Goal: Task Accomplishment & Management: Manage account settings

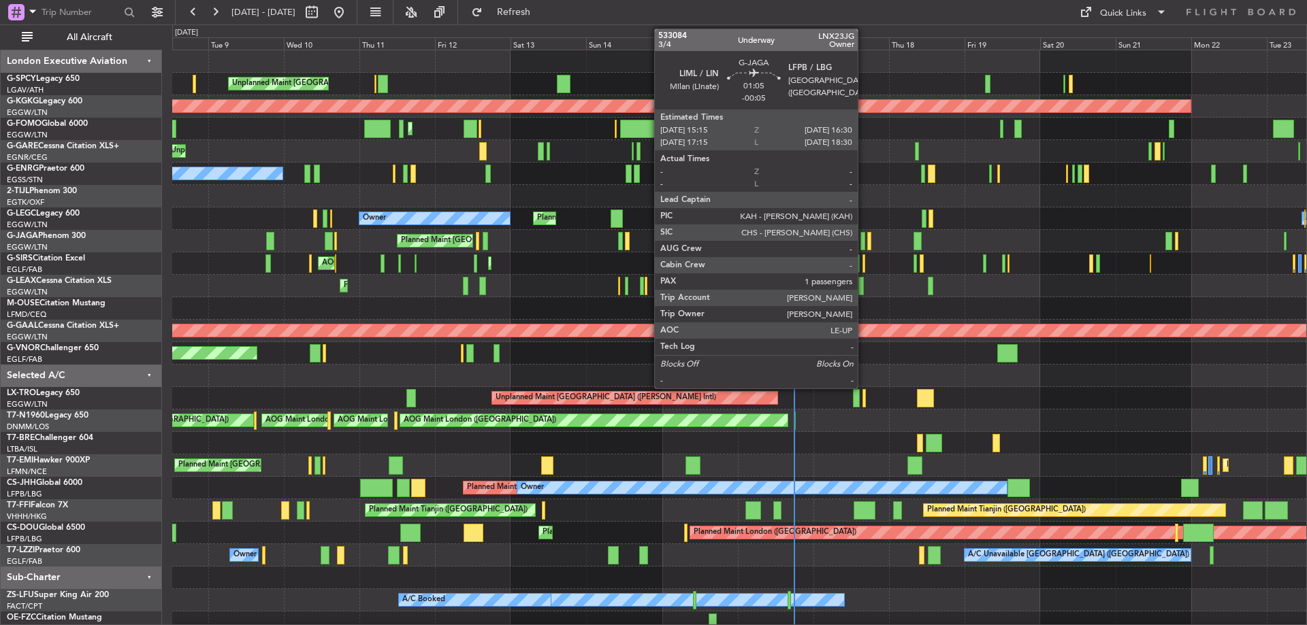
click at [864, 237] on div at bounding box center [862, 241] width 4 height 18
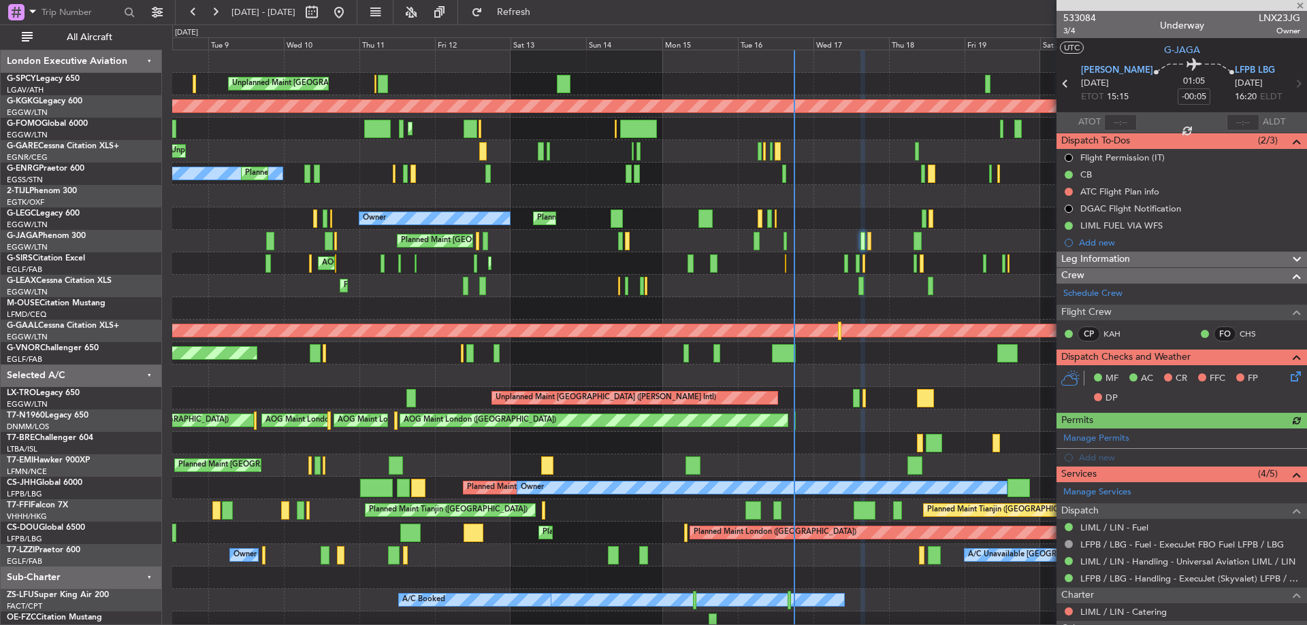
click at [1287, 369] on icon at bounding box center [1292, 374] width 11 height 11
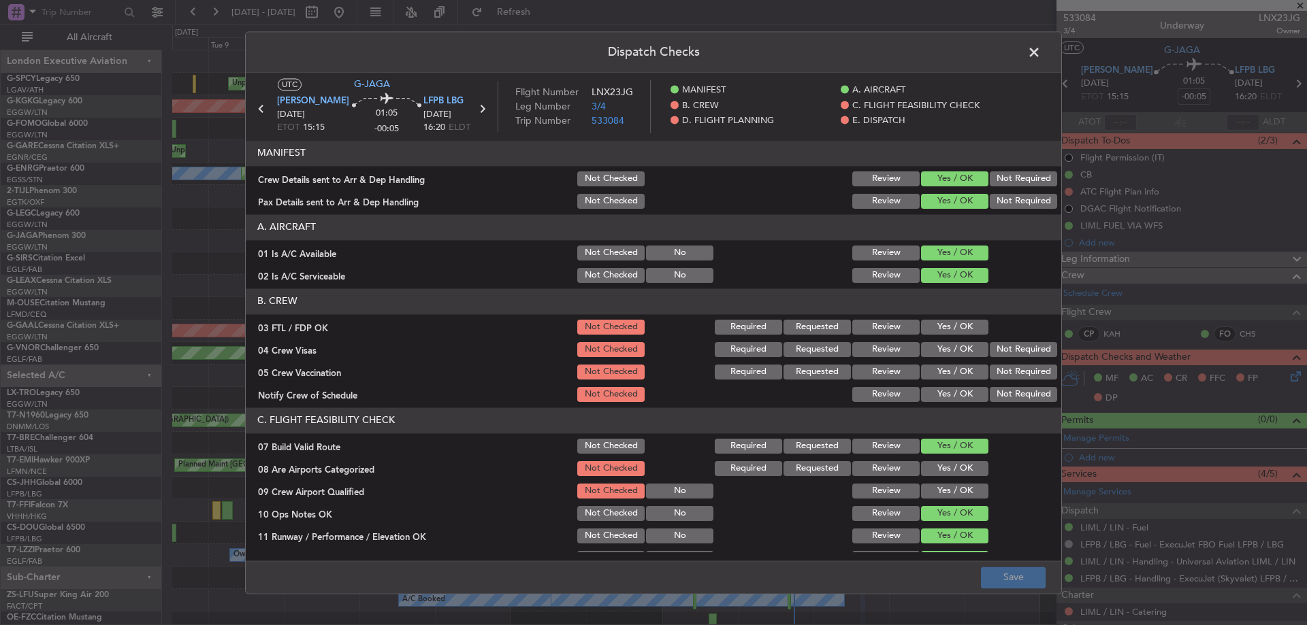
drag, startPoint x: 953, startPoint y: 324, endPoint x: 960, endPoint y: 331, distance: 10.6
click at [954, 324] on button "Yes / OK" at bounding box center [954, 327] width 67 height 15
drag, startPoint x: 998, startPoint y: 346, endPoint x: 998, endPoint y: 353, distance: 7.5
click at [998, 346] on button "Not Required" at bounding box center [1022, 349] width 67 height 15
drag, startPoint x: 998, startPoint y: 365, endPoint x: 969, endPoint y: 391, distance: 38.1
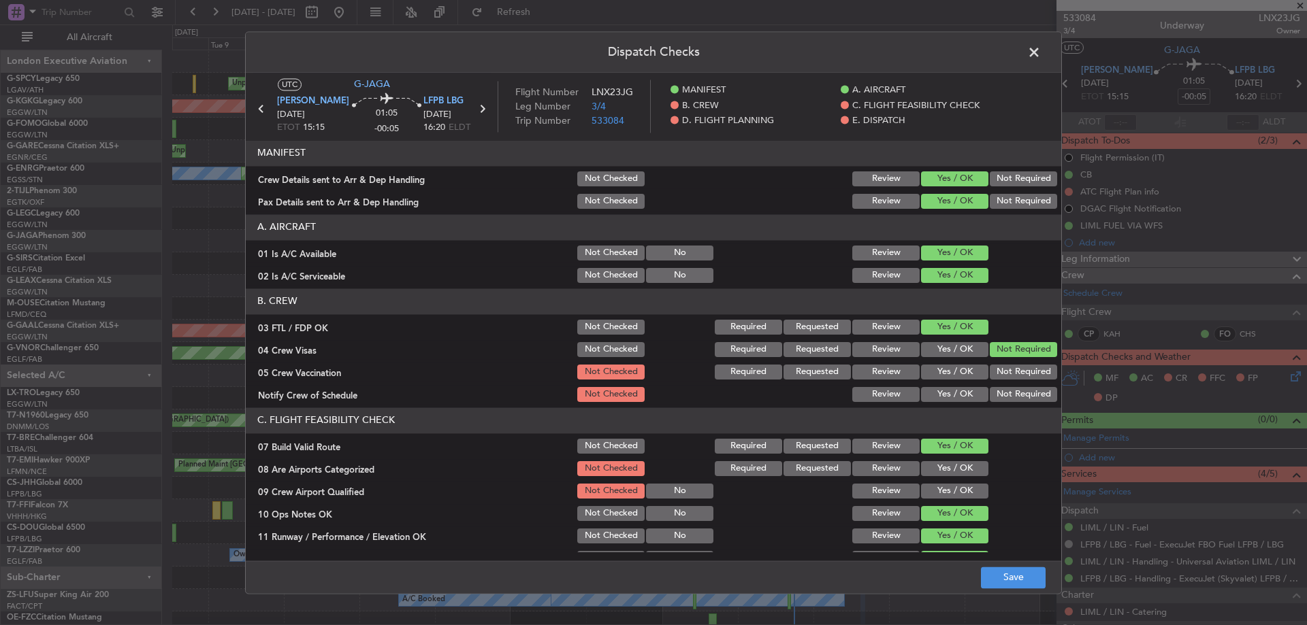
click at [998, 368] on button "Not Required" at bounding box center [1022, 372] width 67 height 15
drag, startPoint x: 961, startPoint y: 395, endPoint x: 958, endPoint y: 406, distance: 11.2
click at [960, 395] on button "Yes / OK" at bounding box center [954, 394] width 67 height 15
click at [951, 476] on button "Yes / OK" at bounding box center [954, 468] width 67 height 15
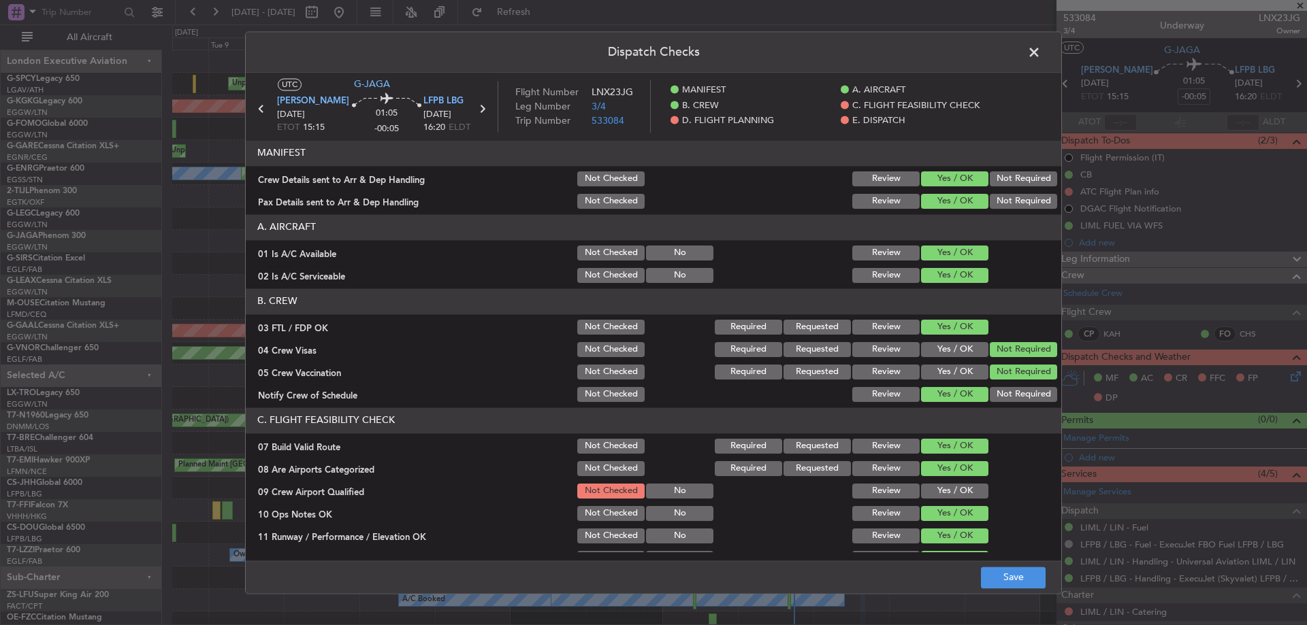
drag, startPoint x: 951, startPoint y: 487, endPoint x: 950, endPoint y: 505, distance: 18.4
click at [951, 487] on button "Yes / OK" at bounding box center [954, 491] width 67 height 15
drag, startPoint x: 993, startPoint y: 574, endPoint x: 1000, endPoint y: 570, distance: 7.8
click at [993, 575] on button "Save" at bounding box center [1013, 578] width 65 height 22
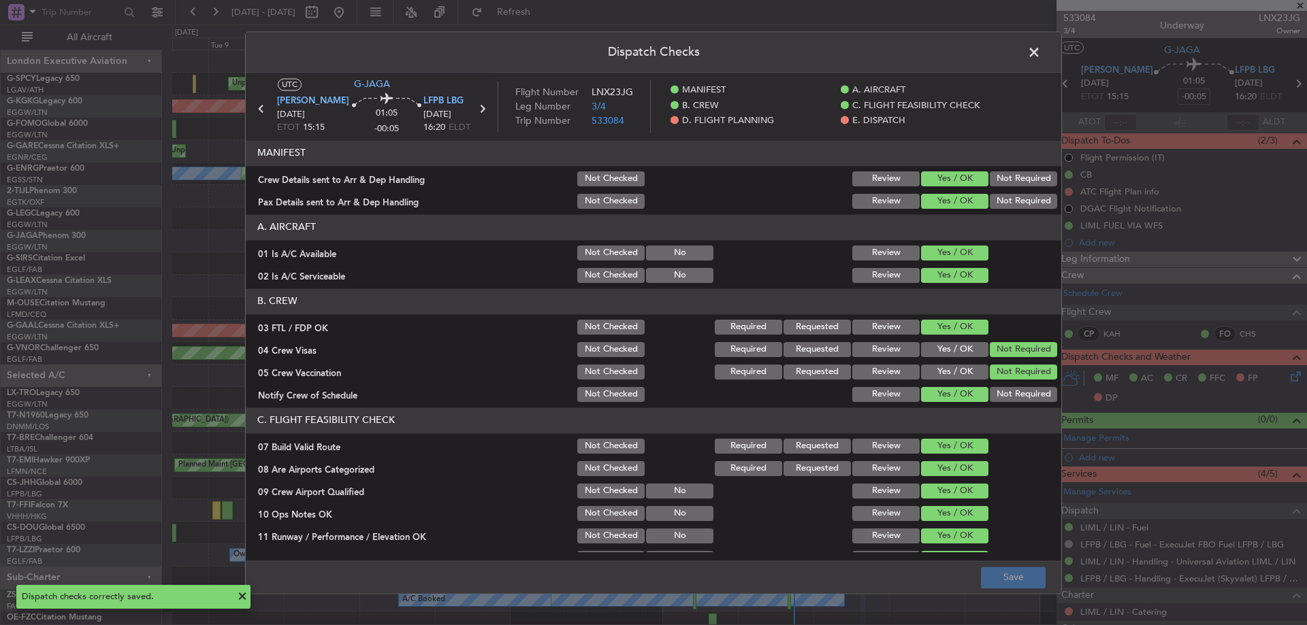
click at [1040, 50] on span at bounding box center [1040, 55] width 0 height 27
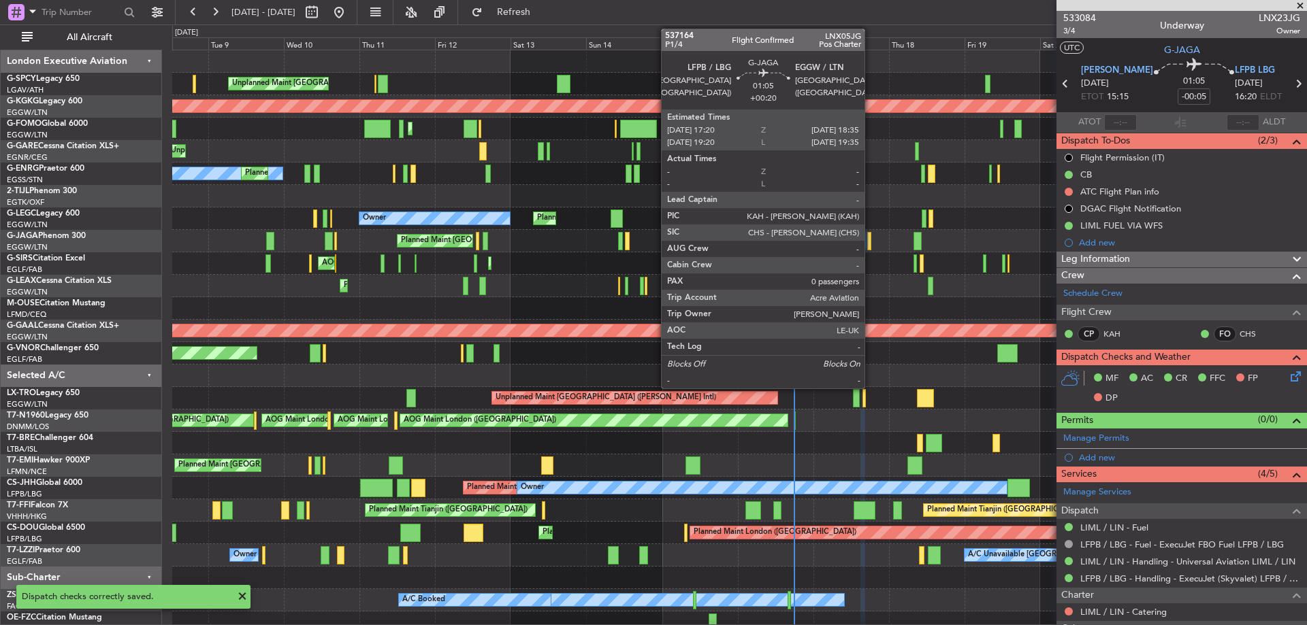
click at [870, 239] on div at bounding box center [869, 241] width 4 height 18
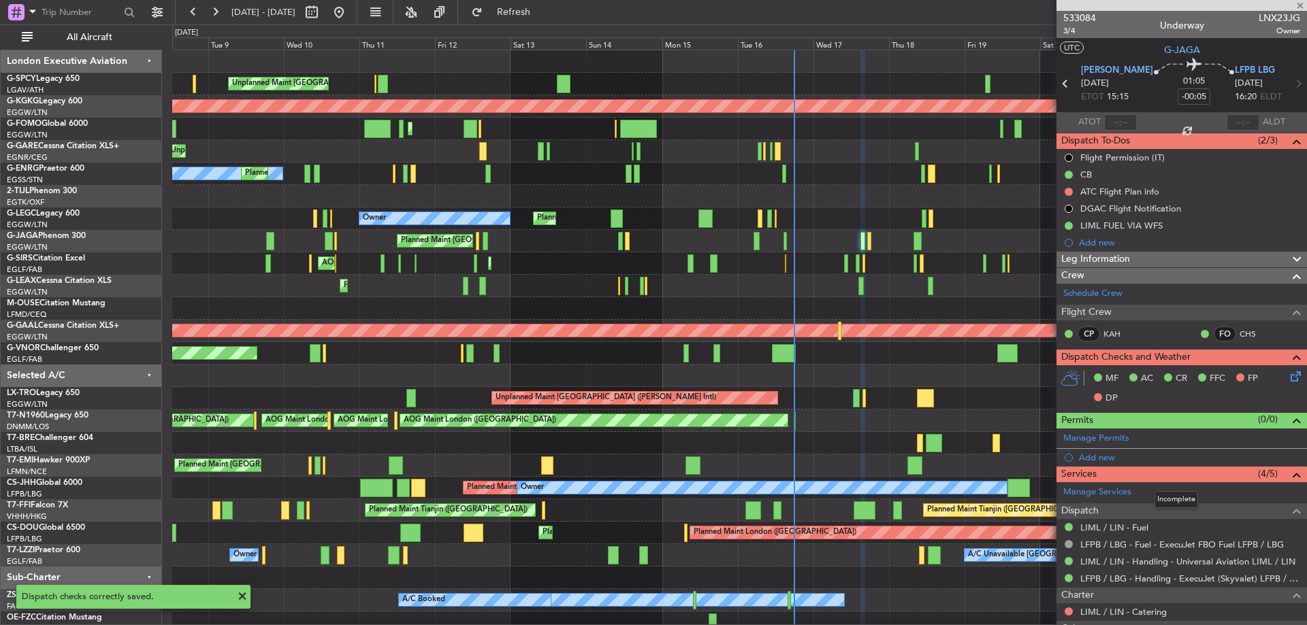
type input "+00:20"
type input "0"
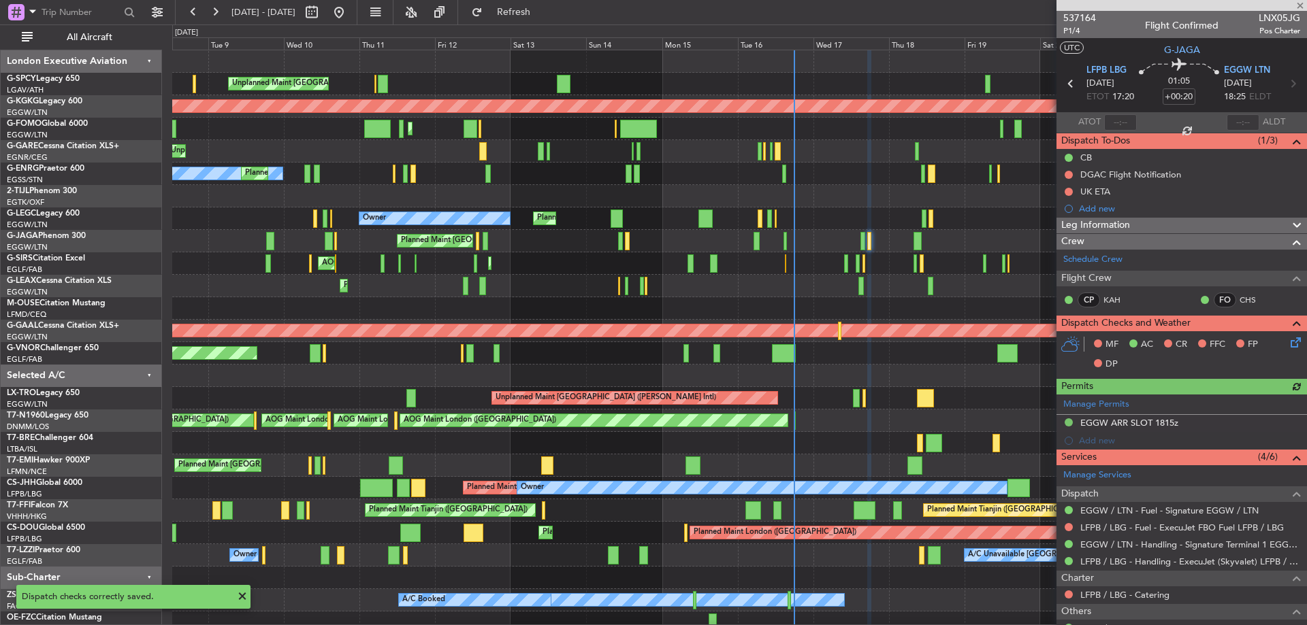
click at [1292, 344] on icon at bounding box center [1292, 340] width 11 height 11
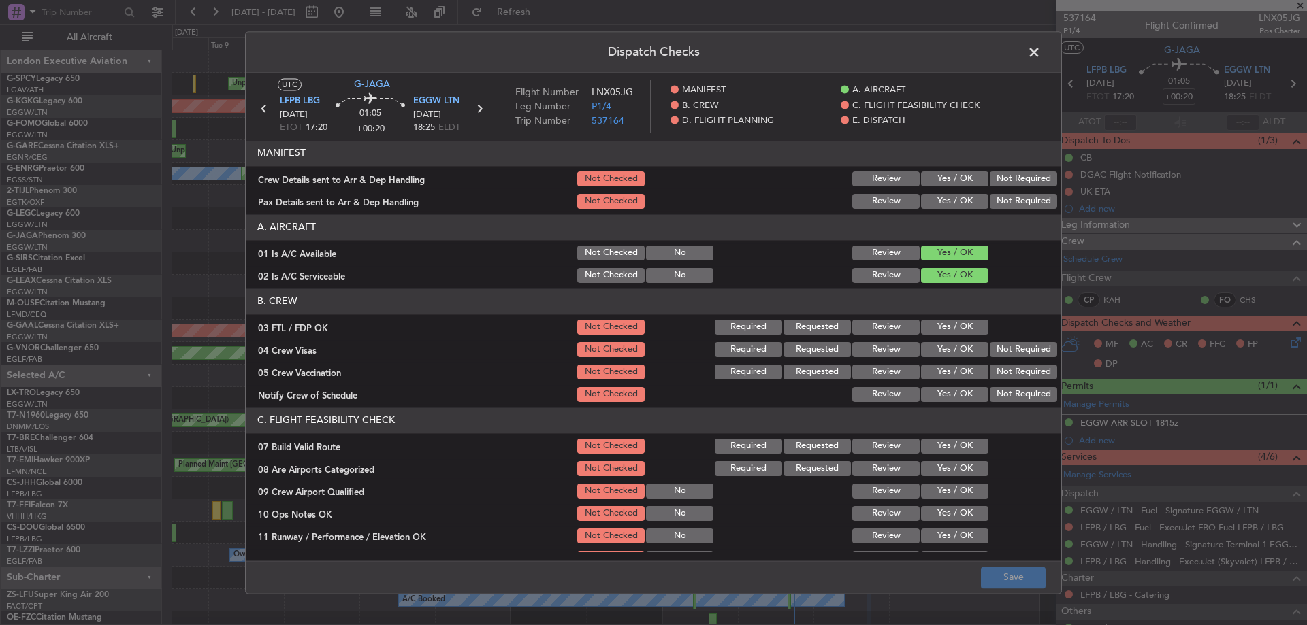
click at [944, 325] on button "Yes / OK" at bounding box center [954, 327] width 67 height 15
click at [989, 344] on button "Not Required" at bounding box center [1022, 349] width 67 height 15
click at [989, 367] on button "Not Required" at bounding box center [1022, 372] width 67 height 15
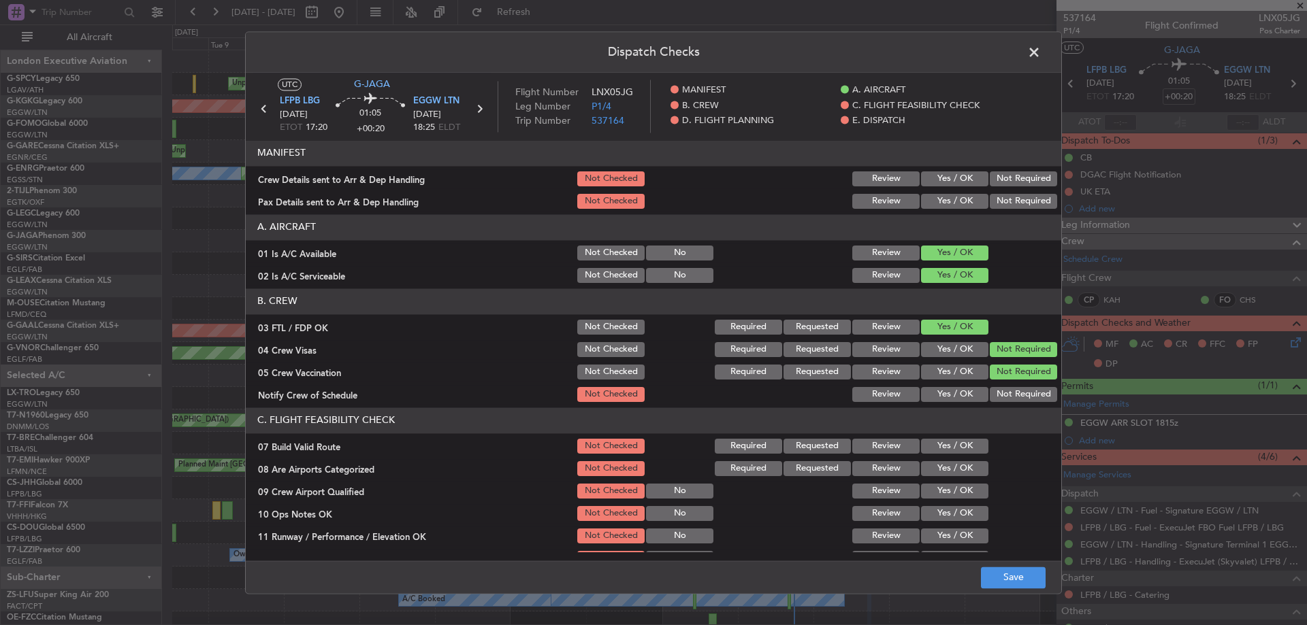
drag, startPoint x: 959, startPoint y: 393, endPoint x: 945, endPoint y: 454, distance: 62.2
click at [959, 394] on button "Yes / OK" at bounding box center [954, 394] width 67 height 15
click at [952, 469] on button "Yes / OK" at bounding box center [954, 468] width 67 height 15
click at [945, 484] on button "Yes / OK" at bounding box center [954, 491] width 67 height 15
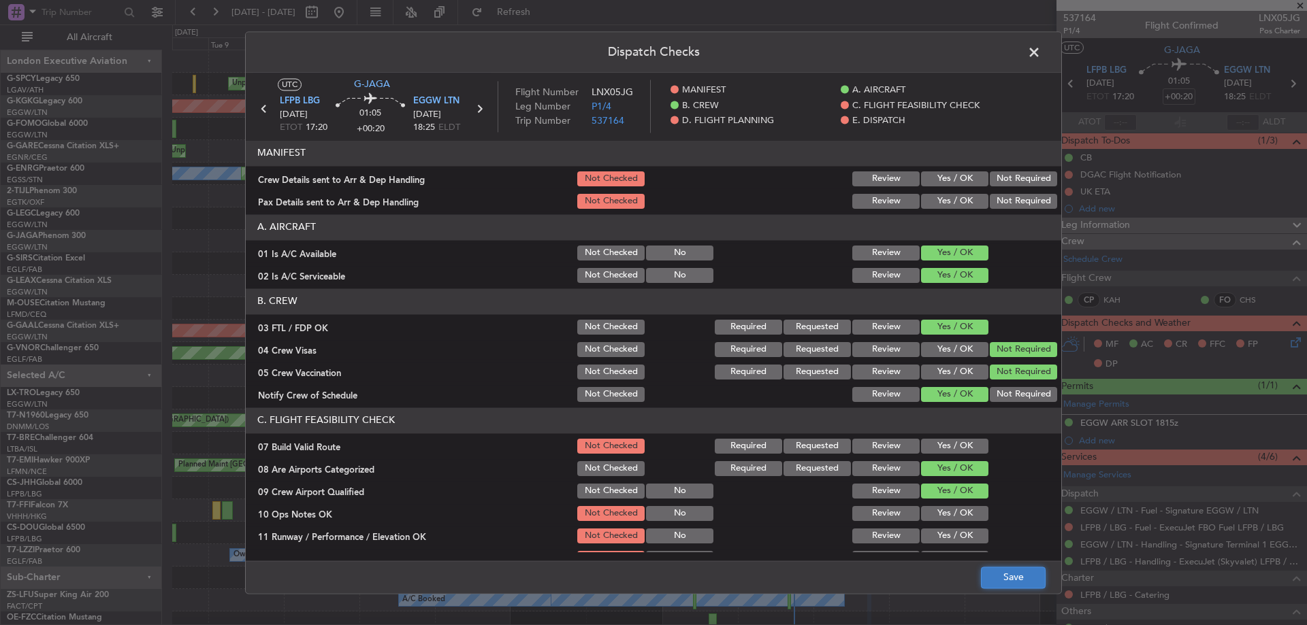
click at [1000, 580] on button "Save" at bounding box center [1013, 578] width 65 height 22
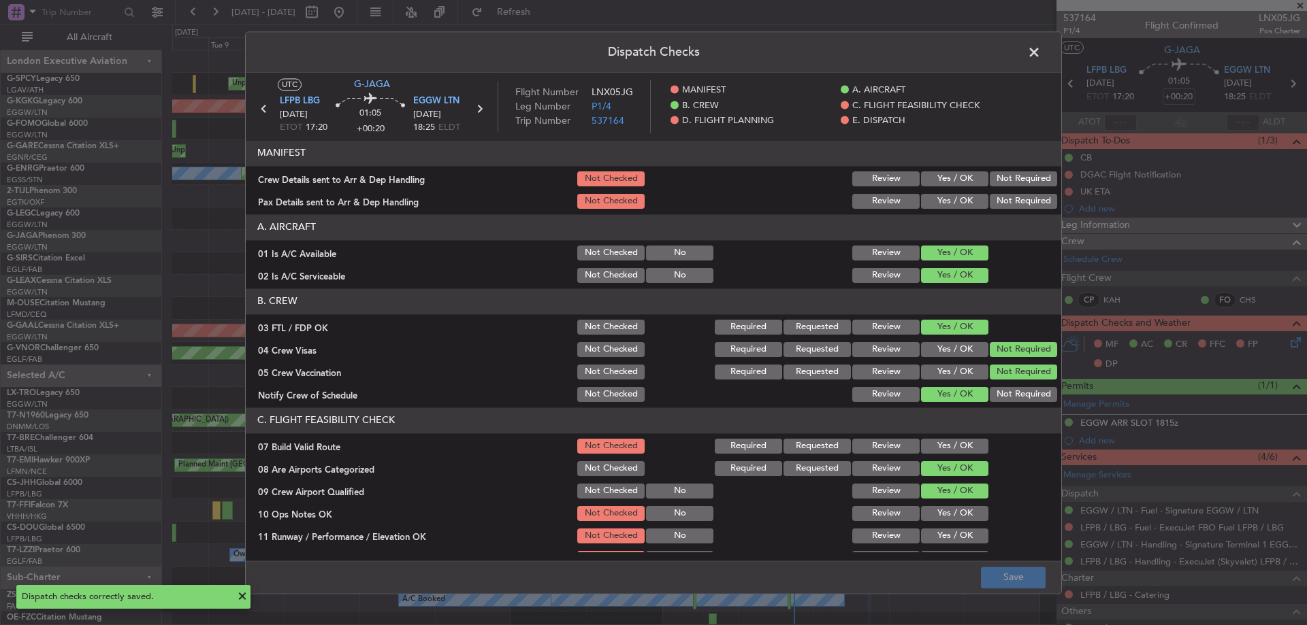
click at [1040, 48] on span at bounding box center [1040, 55] width 0 height 27
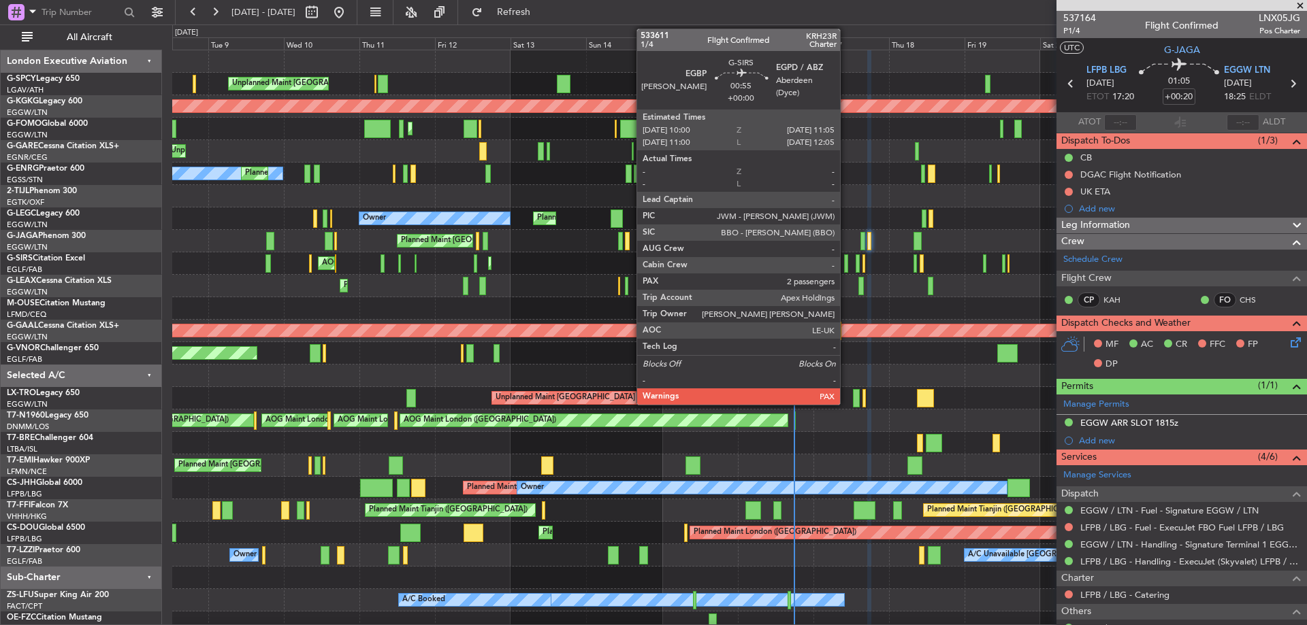
click at [846, 263] on div at bounding box center [846, 263] width 4 height 18
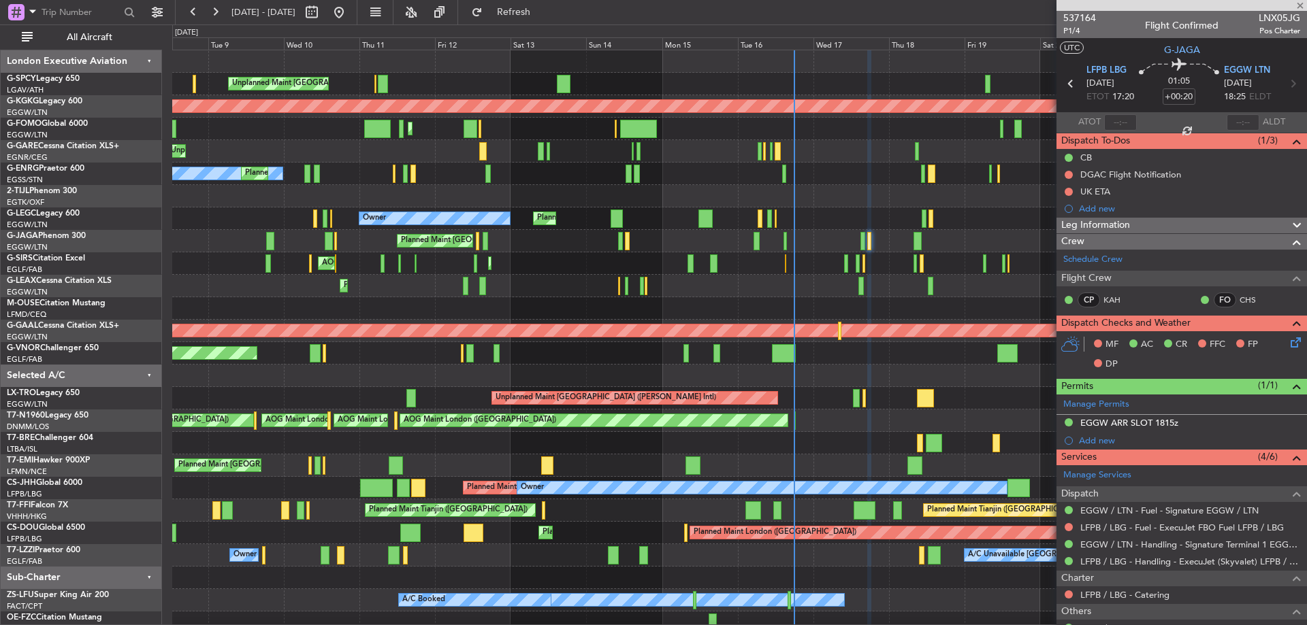
type input "2"
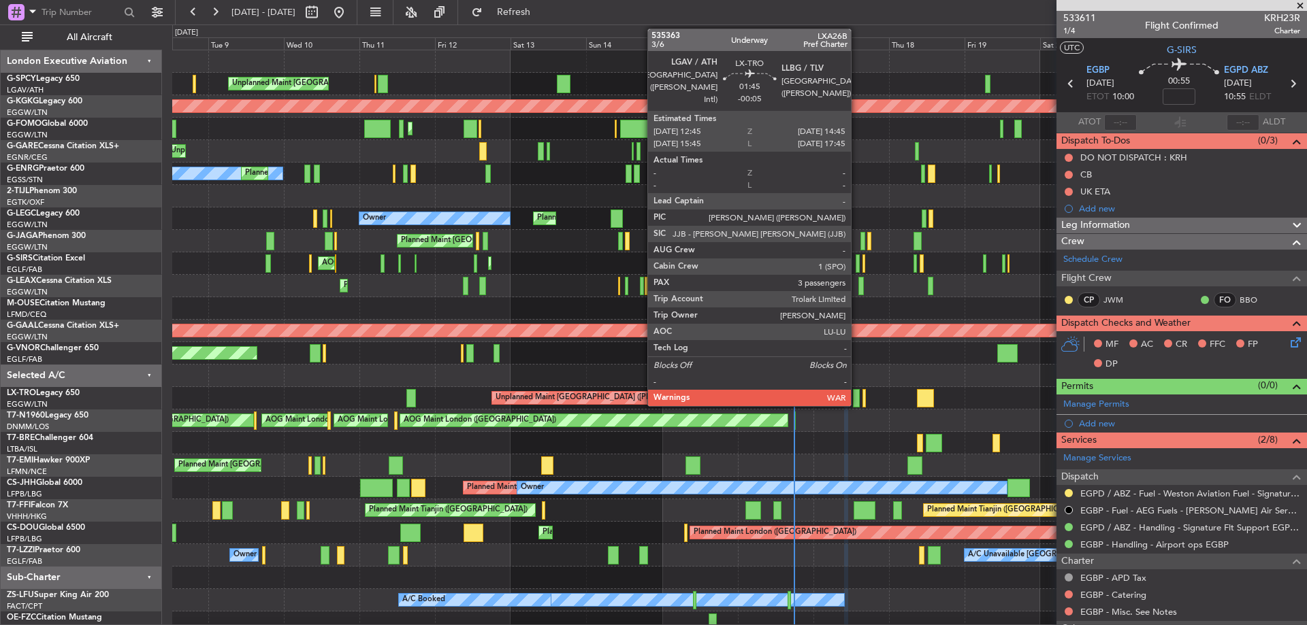
click at [857, 397] on div at bounding box center [856, 398] width 7 height 18
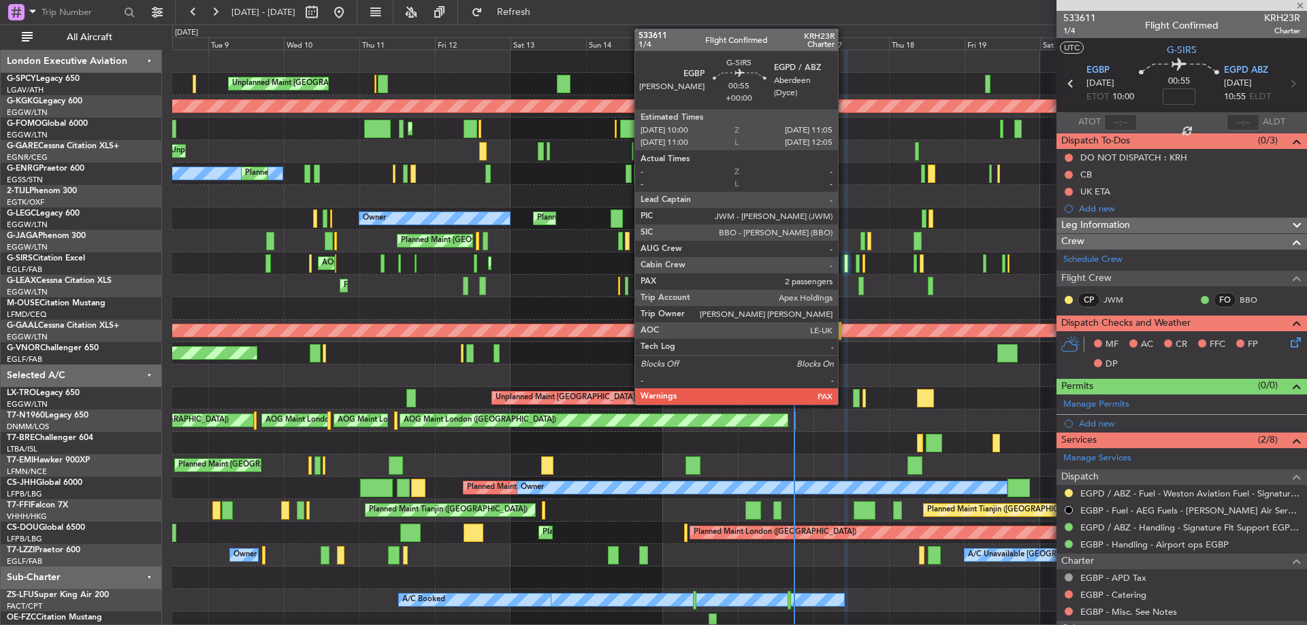
type input "-00:05"
type input "3"
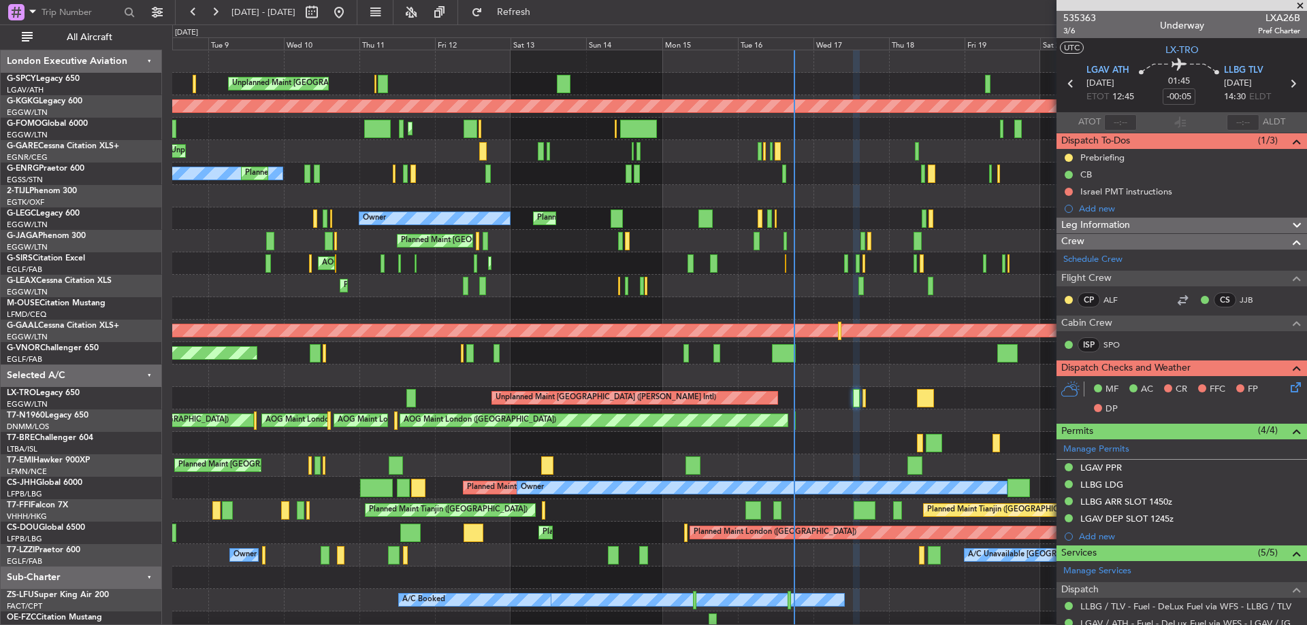
click at [1287, 389] on icon at bounding box center [1292, 385] width 11 height 11
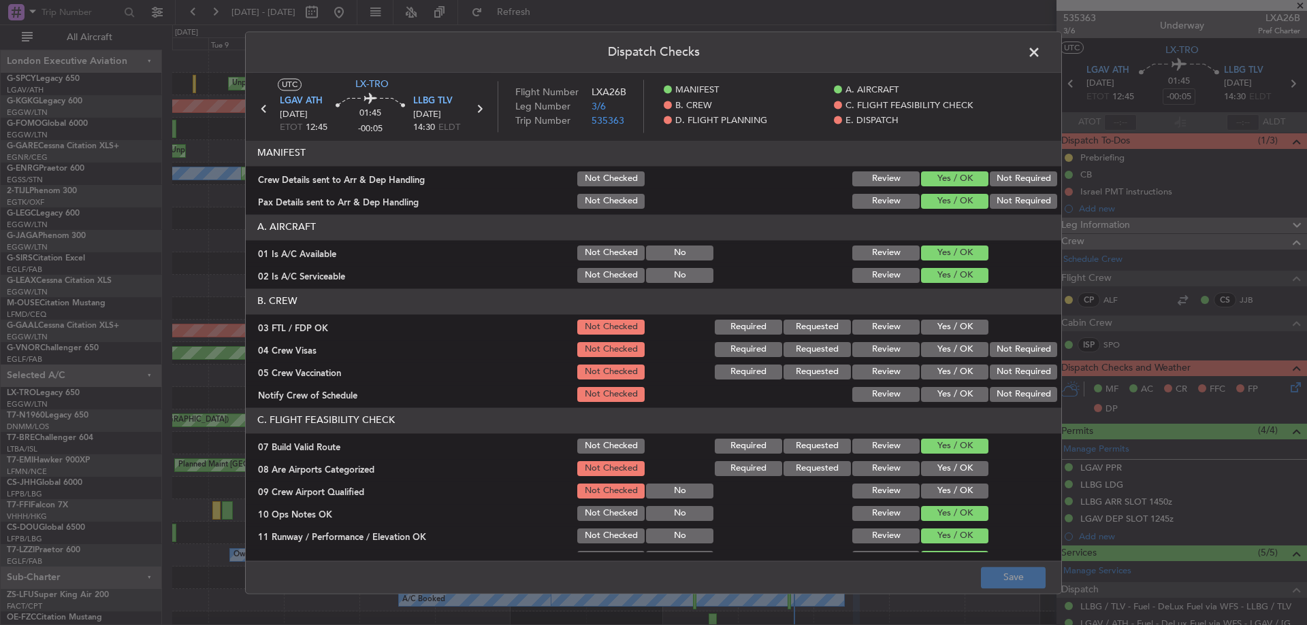
click at [946, 329] on button "Yes / OK" at bounding box center [954, 327] width 67 height 15
click at [1008, 348] on button "Not Required" at bounding box center [1022, 349] width 67 height 15
click at [1005, 374] on button "Not Required" at bounding box center [1022, 372] width 67 height 15
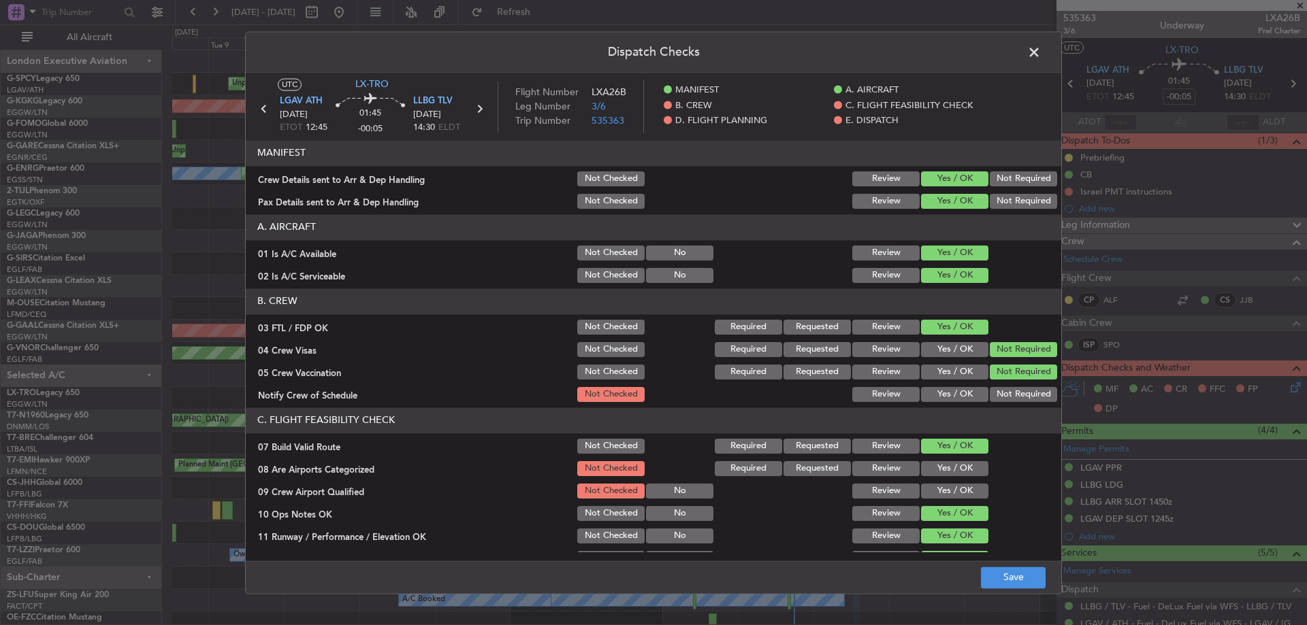
click at [940, 385] on div "Yes / OK" at bounding box center [953, 394] width 69 height 19
click at [940, 393] on button "Yes / OK" at bounding box center [954, 394] width 67 height 15
click at [956, 471] on button "Yes / OK" at bounding box center [954, 468] width 67 height 15
click at [950, 490] on button "Yes / OK" at bounding box center [954, 491] width 67 height 15
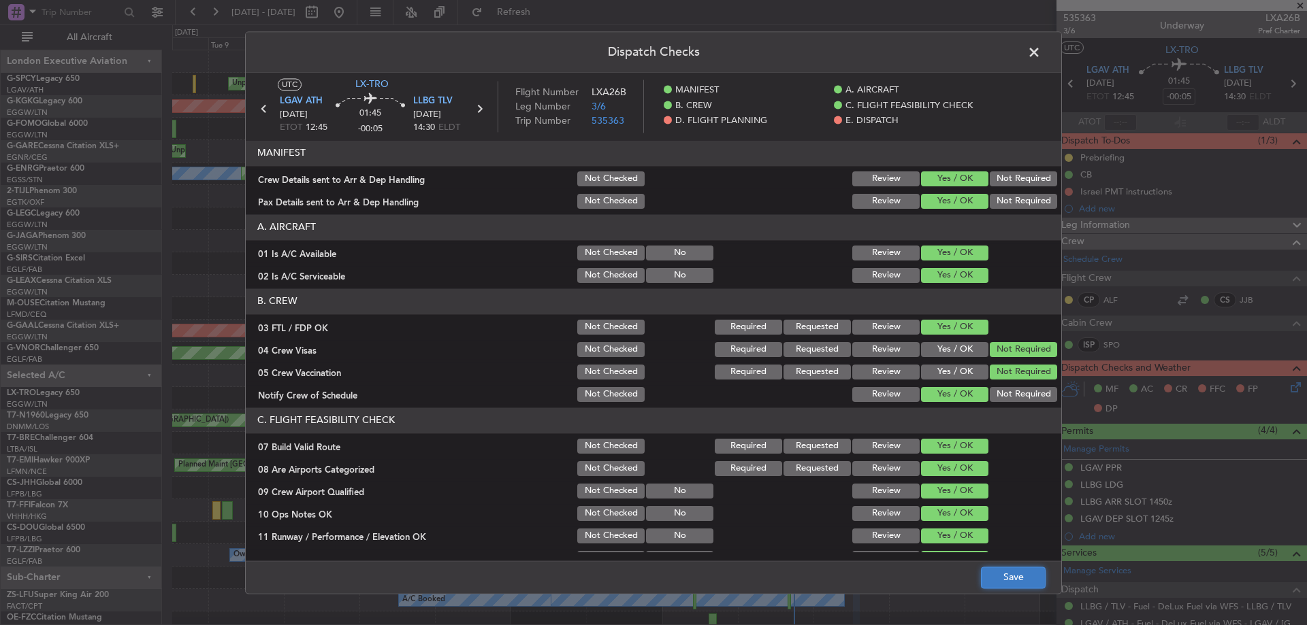
click at [1007, 577] on button "Save" at bounding box center [1013, 578] width 65 height 22
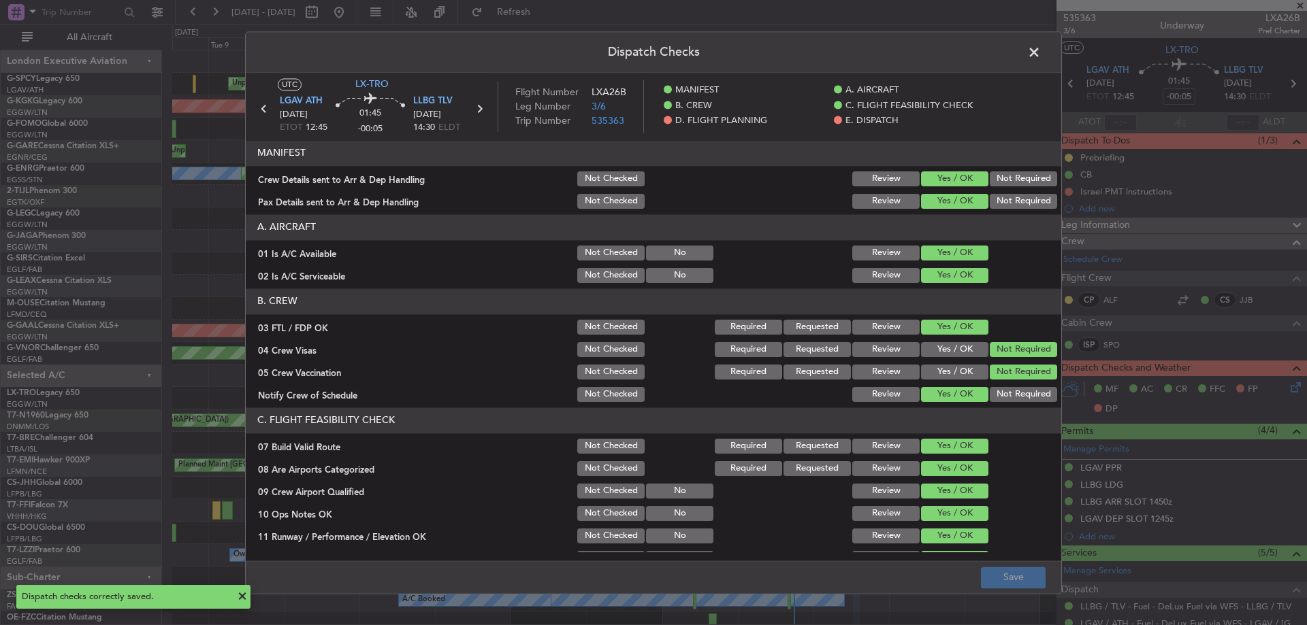
click at [1040, 46] on span at bounding box center [1040, 55] width 0 height 27
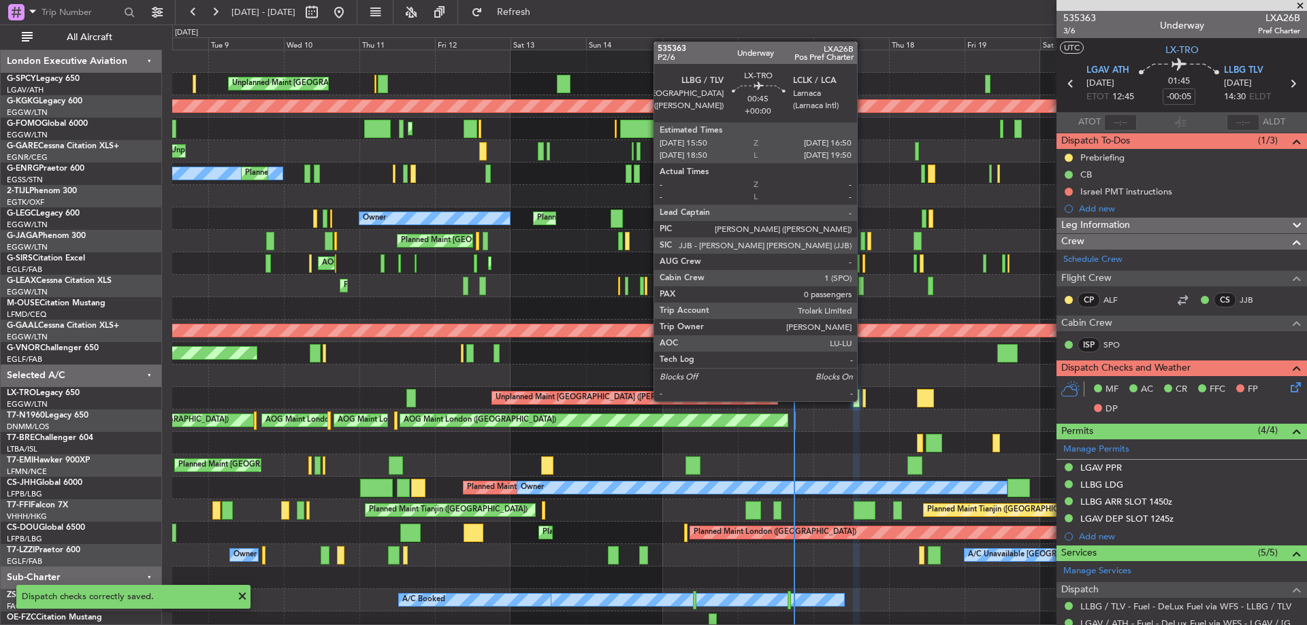
click at [863, 400] on div at bounding box center [863, 398] width 3 height 18
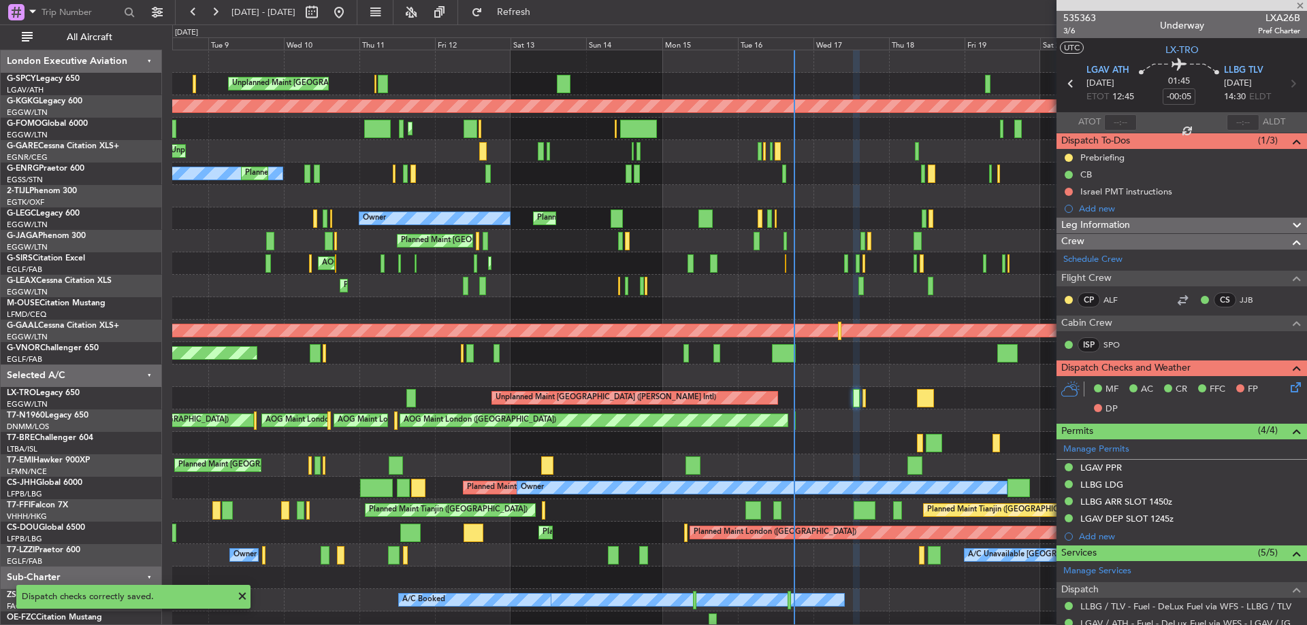
type input "0"
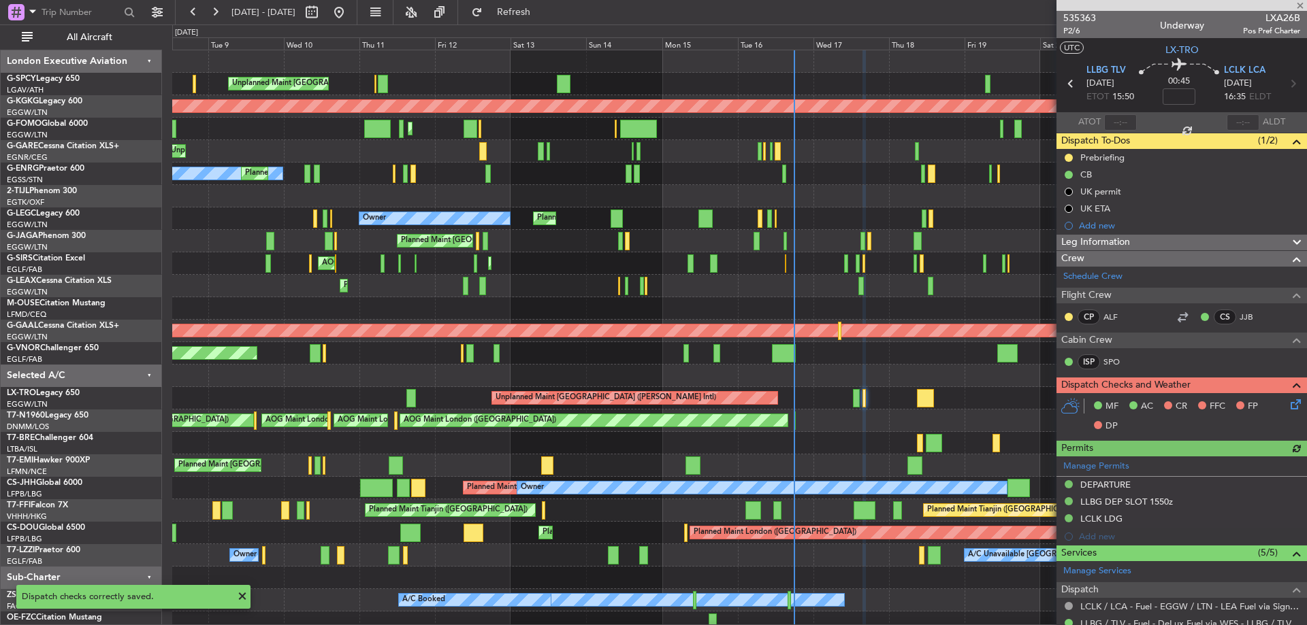
click at [1287, 401] on icon at bounding box center [1292, 402] width 11 height 11
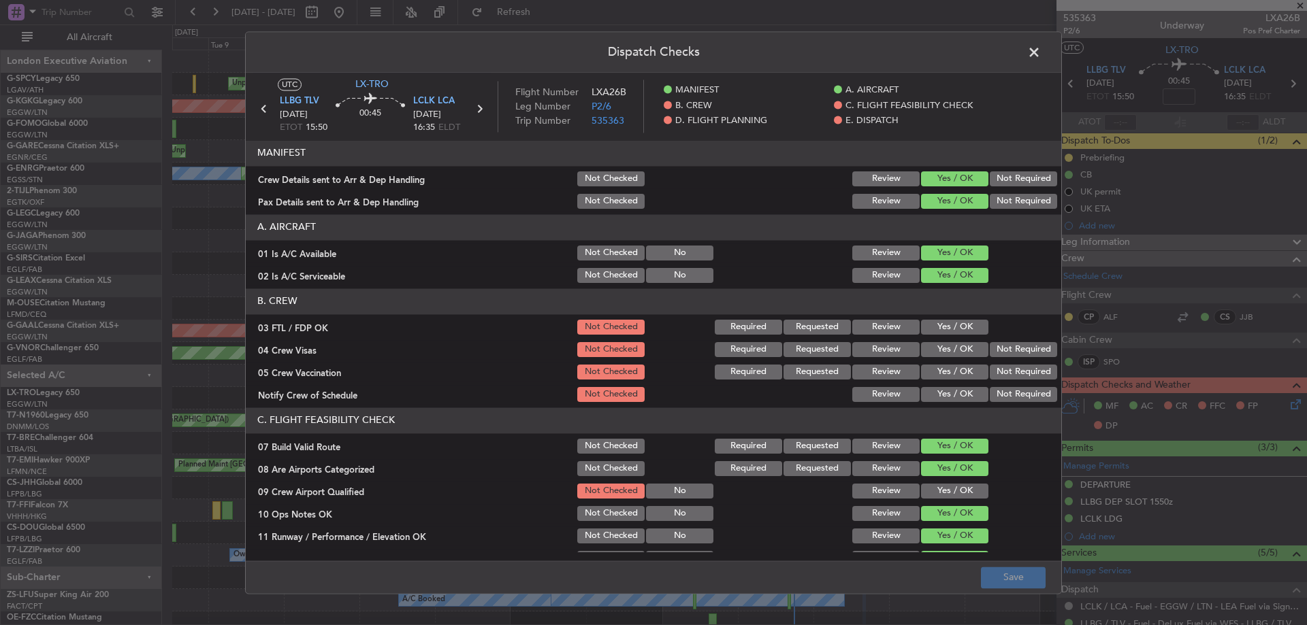
drag, startPoint x: 950, startPoint y: 325, endPoint x: 985, endPoint y: 346, distance: 41.5
click at [954, 329] on button "Yes / OK" at bounding box center [954, 327] width 67 height 15
click at [994, 350] on button "Not Required" at bounding box center [1022, 349] width 67 height 15
click at [993, 373] on button "Not Required" at bounding box center [1022, 372] width 67 height 15
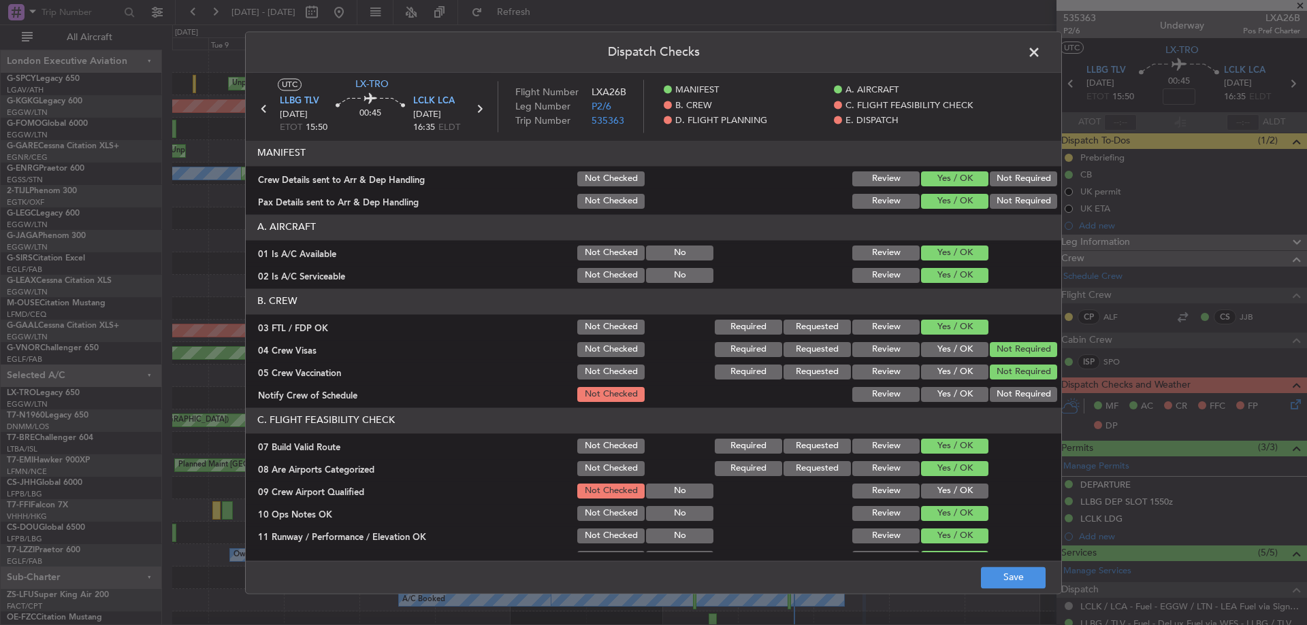
drag, startPoint x: 960, startPoint y: 395, endPoint x: 940, endPoint y: 428, distance: 39.1
click at [957, 397] on button "Yes / OK" at bounding box center [954, 394] width 67 height 15
click at [938, 502] on section "C. FLIGHT FEASIBILITY CHECK 07 Build Valid Route Not Checked Required Requested…" at bounding box center [653, 589] width 815 height 363
click at [964, 495] on button "Yes / OK" at bounding box center [954, 491] width 67 height 15
click at [1002, 569] on button "Save" at bounding box center [1013, 578] width 65 height 22
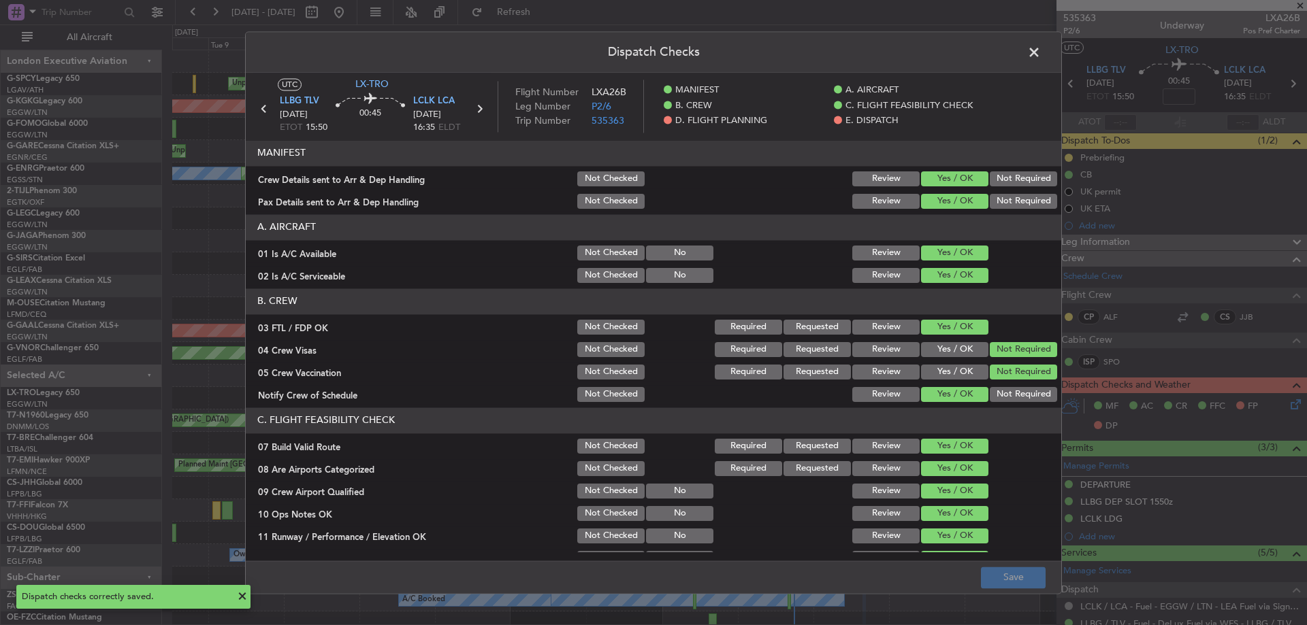
click at [1040, 54] on span at bounding box center [1040, 55] width 0 height 27
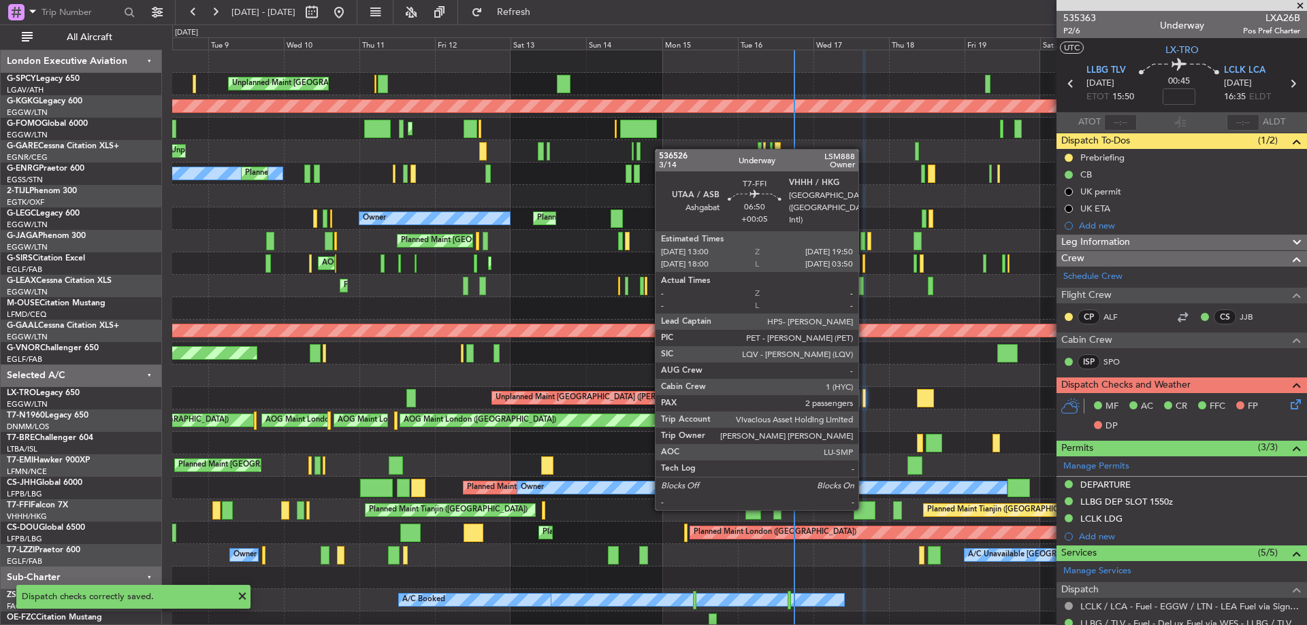
click at [864, 509] on div at bounding box center [864, 511] width 22 height 18
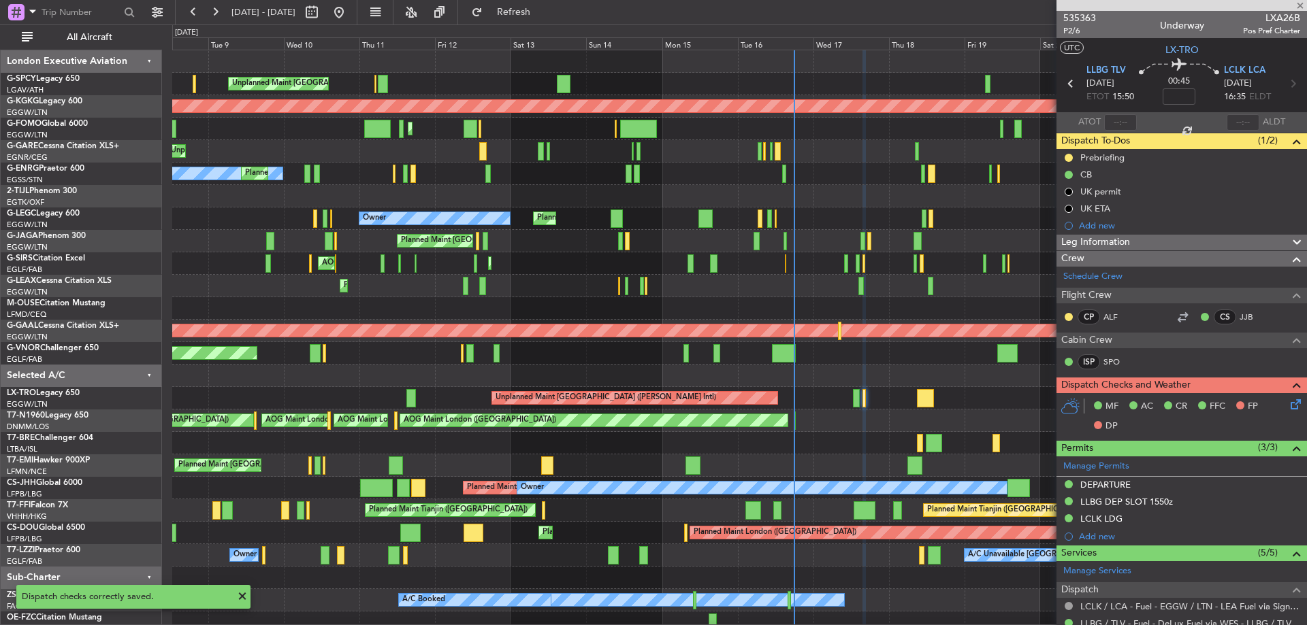
type input "+00:05"
type input "2"
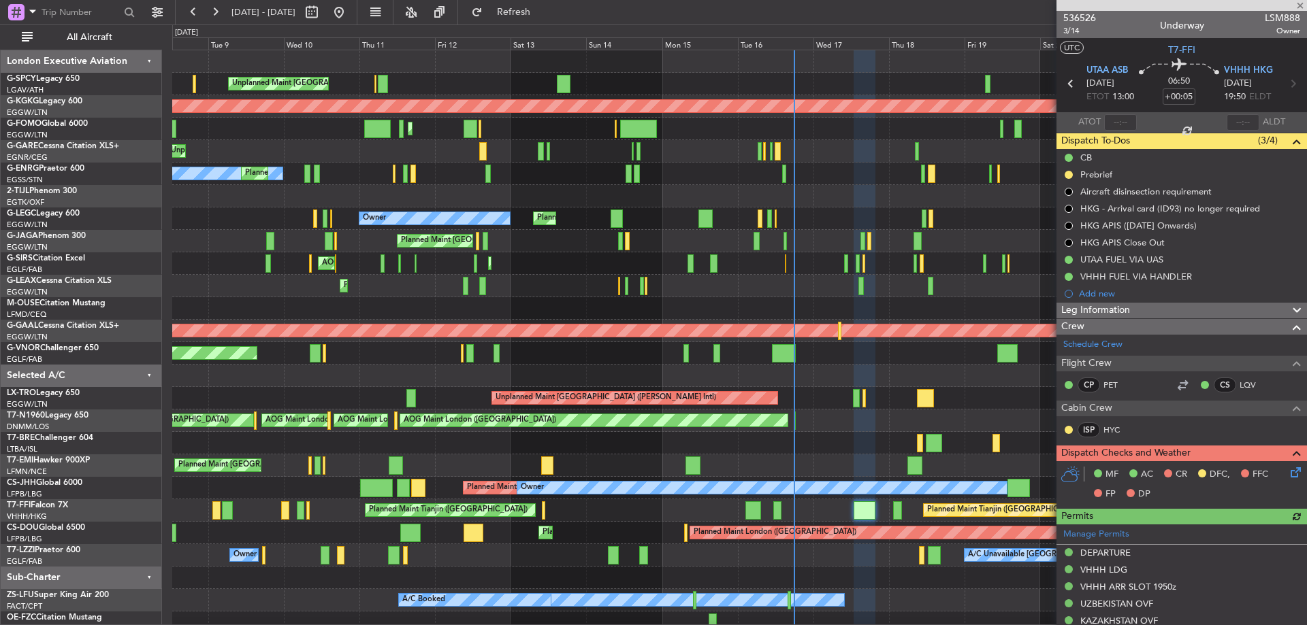
click at [1287, 474] on icon at bounding box center [1292, 470] width 11 height 11
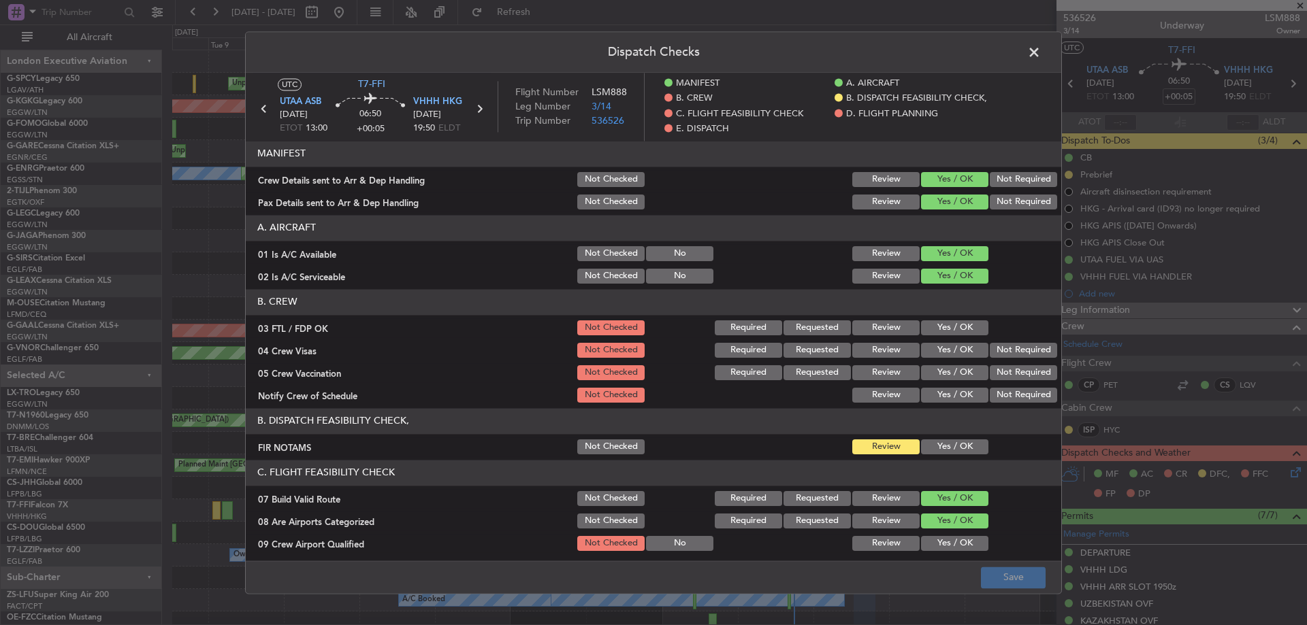
click at [939, 323] on button "Yes / OK" at bounding box center [954, 328] width 67 height 15
click at [994, 349] on button "Not Required" at bounding box center [1022, 350] width 67 height 15
drag, startPoint x: 994, startPoint y: 373, endPoint x: 954, endPoint y: 395, distance: 45.7
click at [994, 375] on button "Not Required" at bounding box center [1022, 372] width 67 height 15
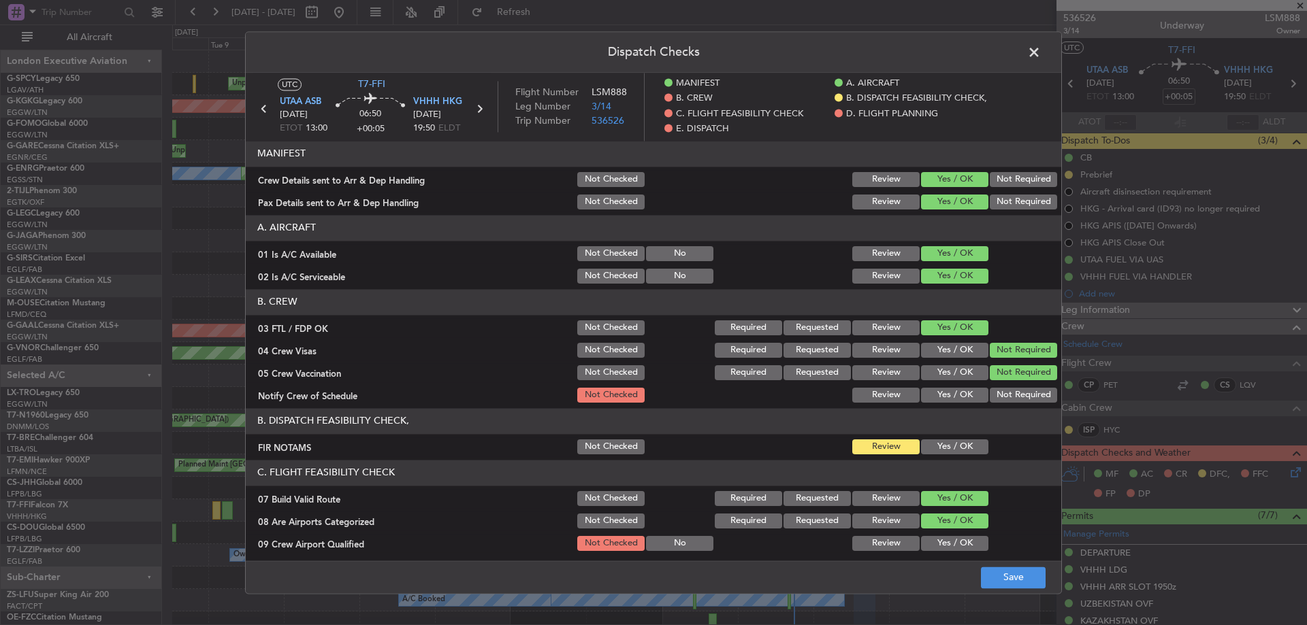
click at [953, 395] on button "Yes / OK" at bounding box center [954, 395] width 67 height 15
click at [944, 540] on button "Yes / OK" at bounding box center [954, 543] width 67 height 15
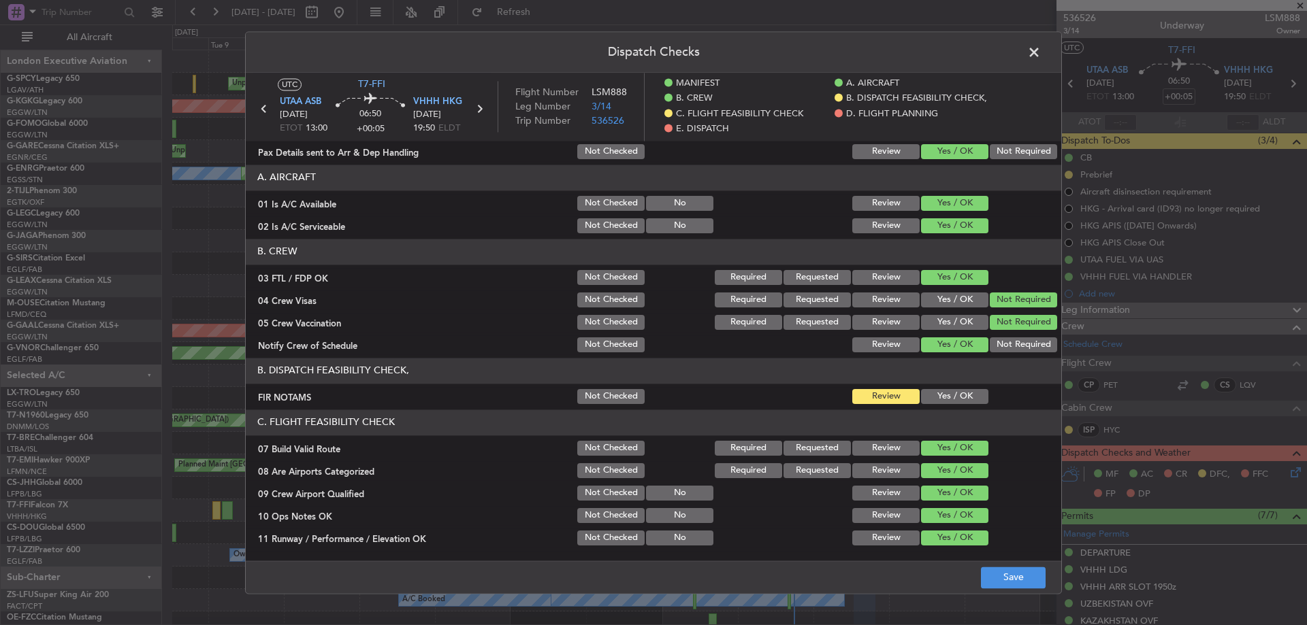
scroll to position [68, 0]
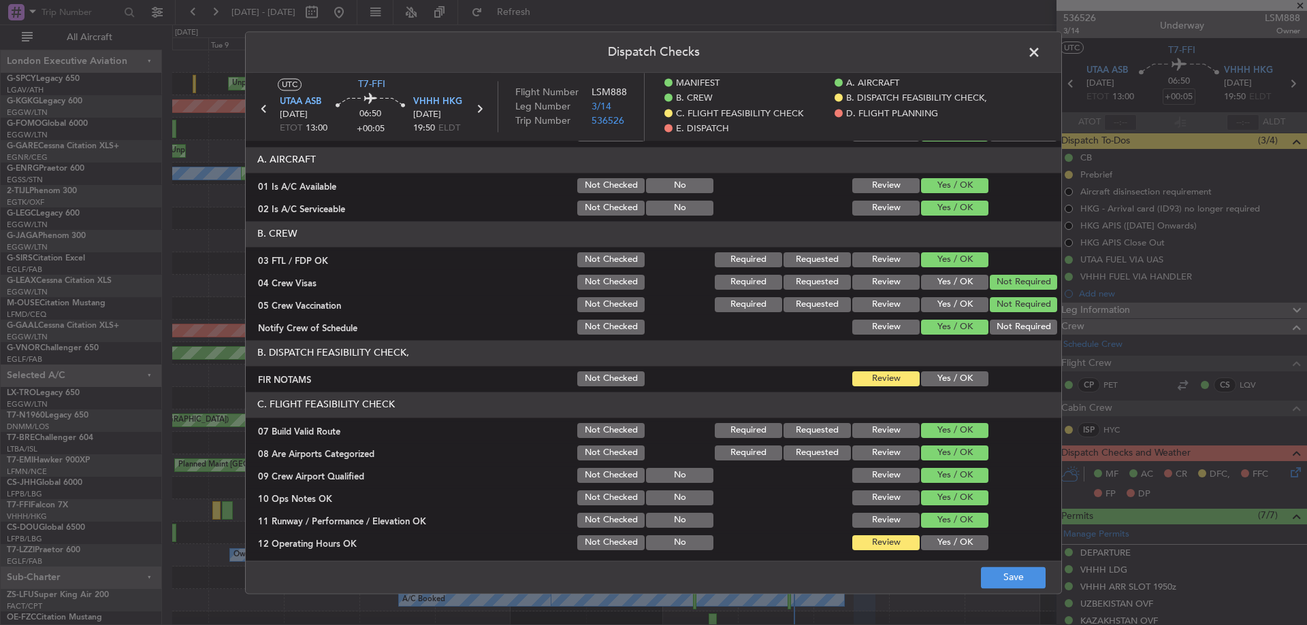
click at [959, 547] on button "Yes / OK" at bounding box center [954, 543] width 67 height 15
click at [906, 546] on button "Review" at bounding box center [885, 543] width 67 height 15
click at [1014, 587] on button "Save" at bounding box center [1013, 578] width 65 height 22
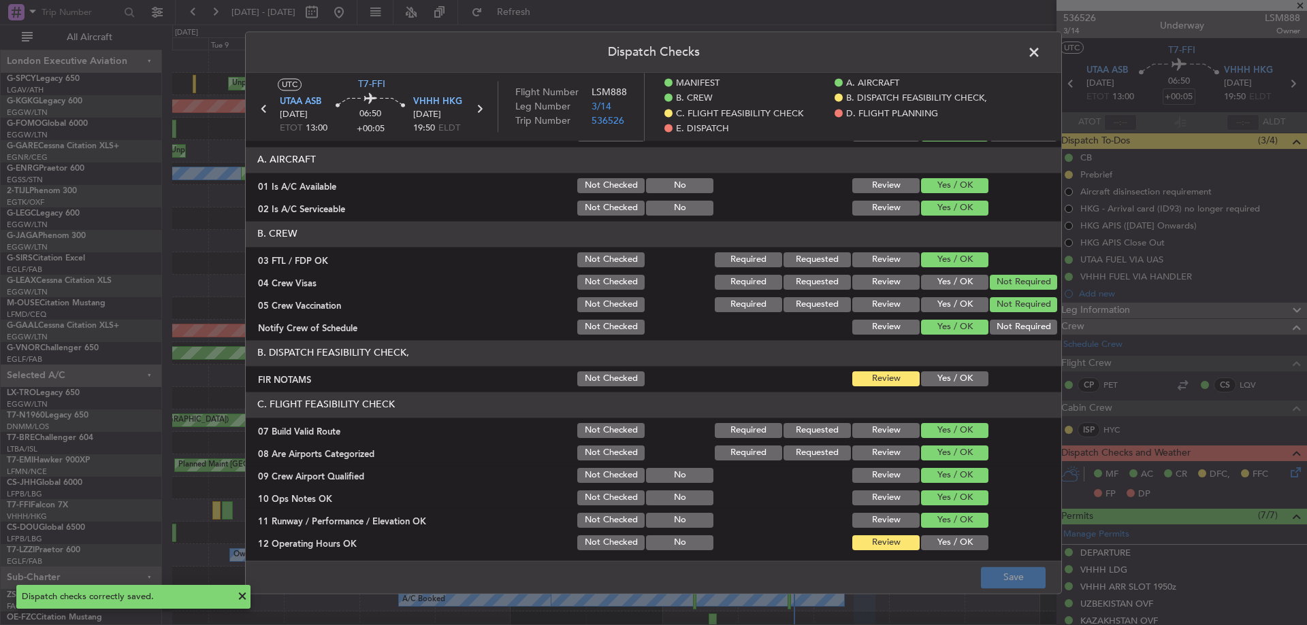
click at [1040, 58] on span at bounding box center [1040, 55] width 0 height 27
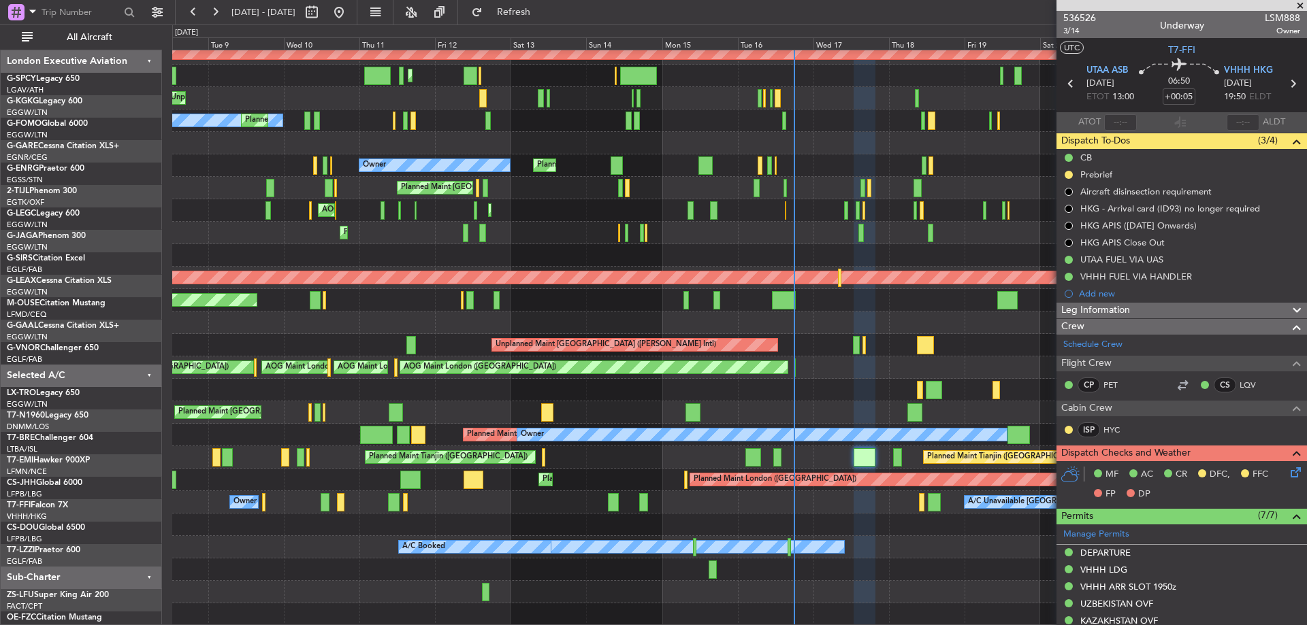
scroll to position [53, 0]
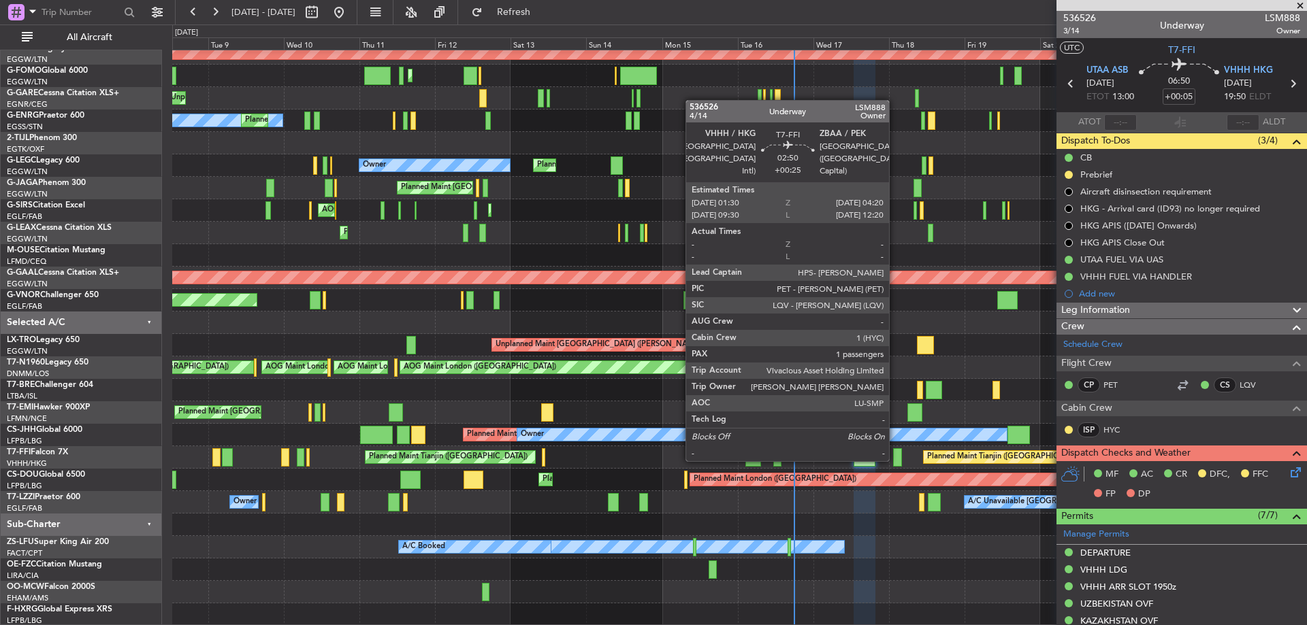
click at [895, 460] on div at bounding box center [898, 457] width 10 height 18
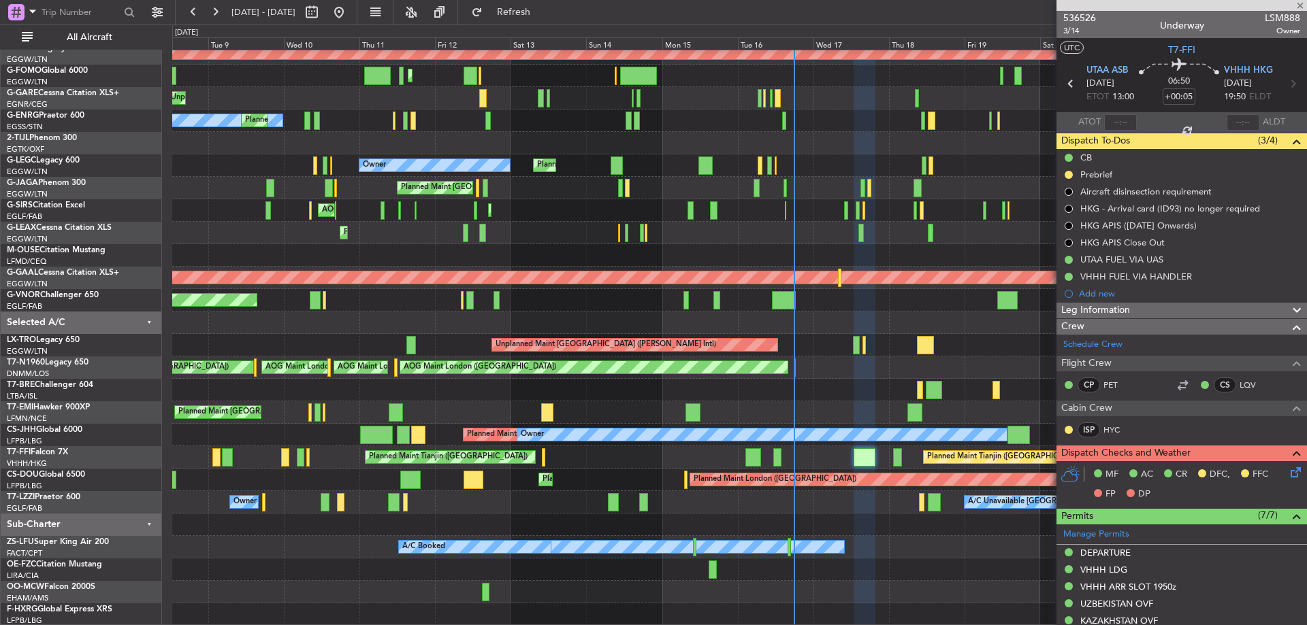
type input "+00:25"
type input "1"
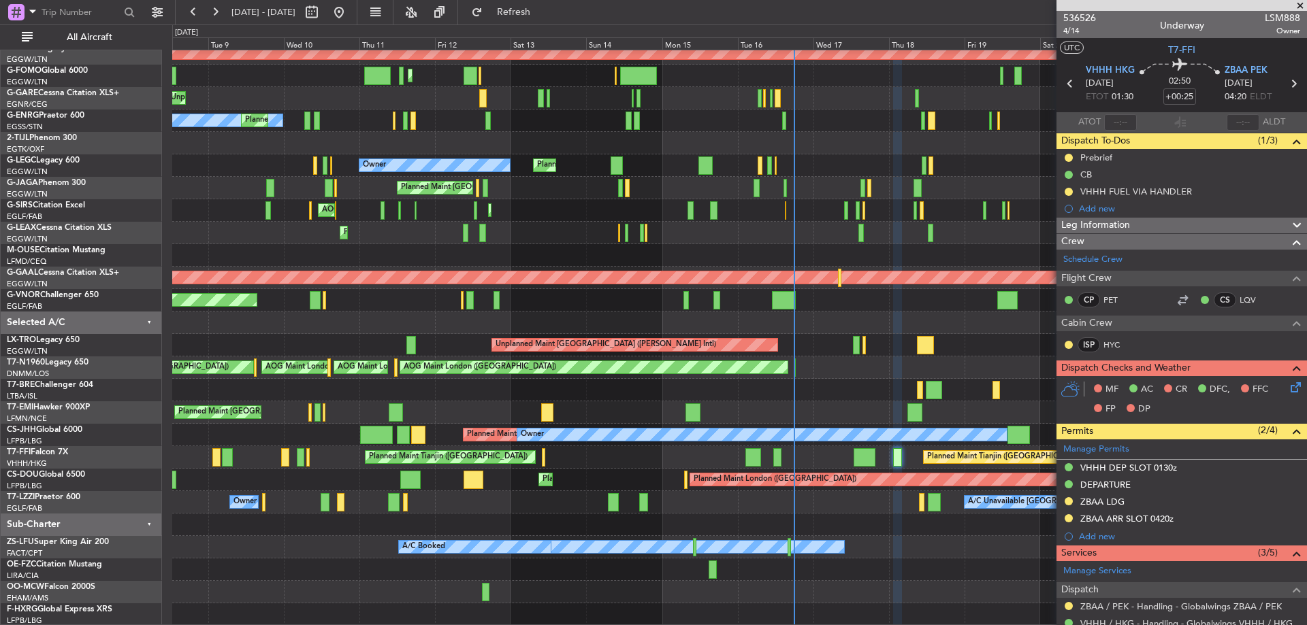
click at [1287, 380] on icon at bounding box center [1292, 385] width 11 height 11
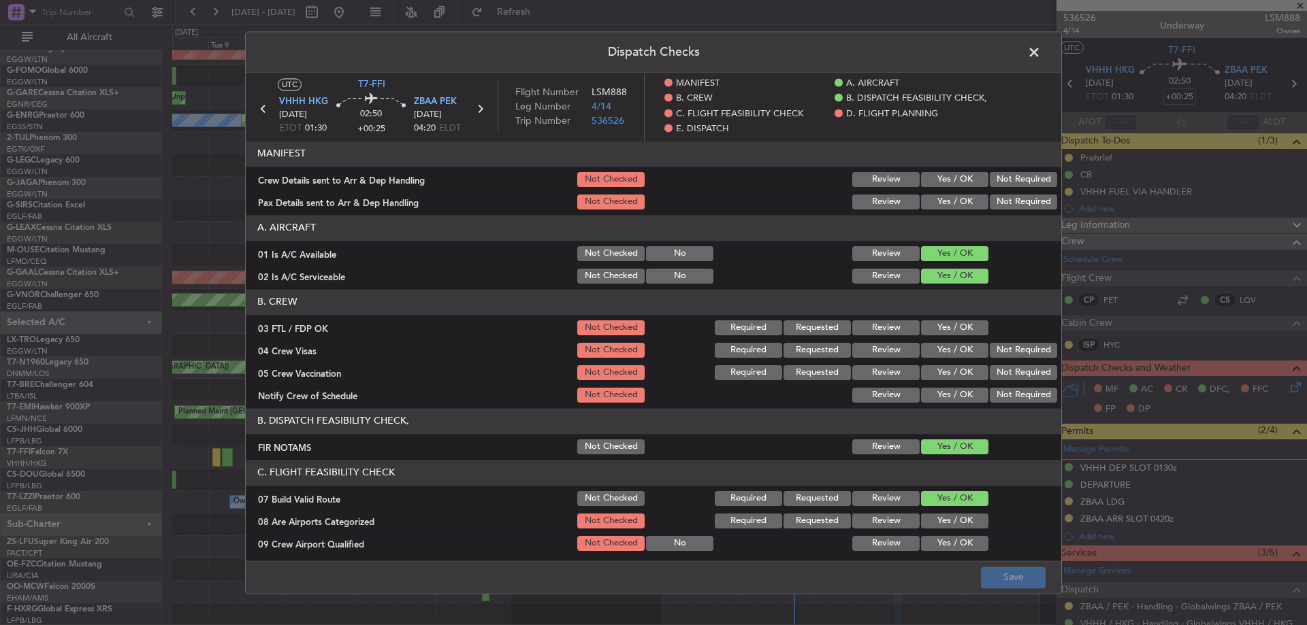
drag, startPoint x: 953, startPoint y: 327, endPoint x: 966, endPoint y: 344, distance: 21.0
click at [953, 327] on button "Yes / OK" at bounding box center [954, 328] width 67 height 15
click at [996, 355] on button "Not Required" at bounding box center [1022, 350] width 67 height 15
click at [1004, 375] on button "Not Required" at bounding box center [1022, 372] width 67 height 15
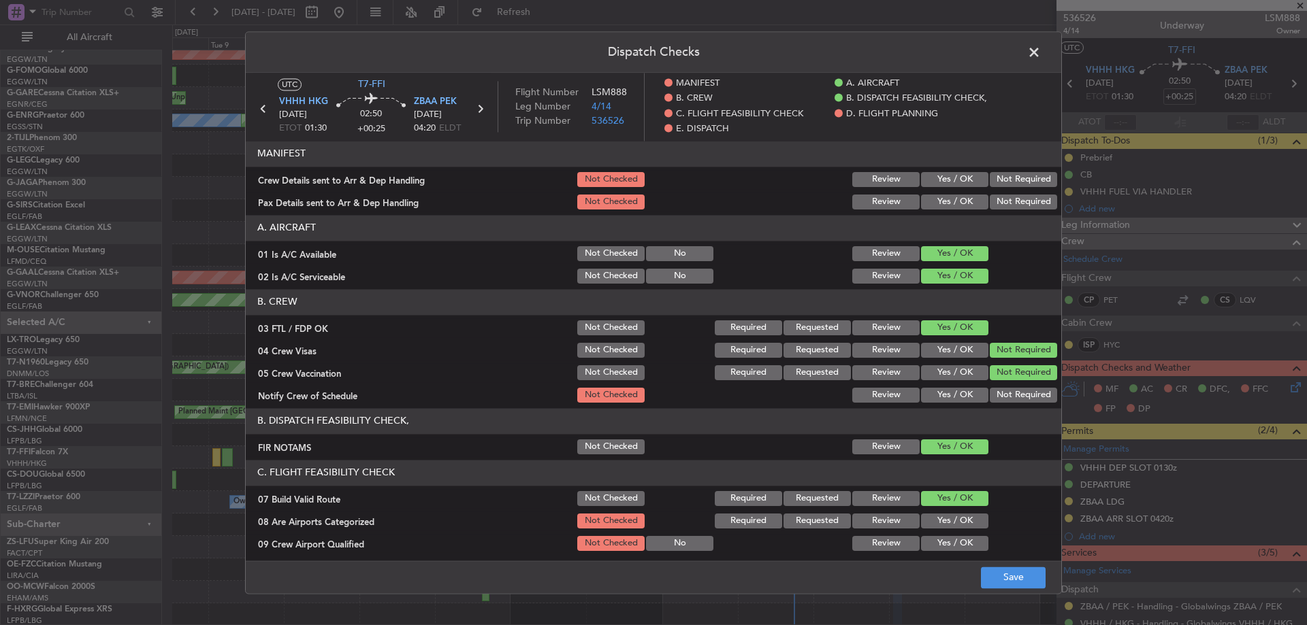
drag, startPoint x: 951, startPoint y: 395, endPoint x: 941, endPoint y: 495, distance: 100.5
click at [950, 395] on button "Yes / OK" at bounding box center [954, 395] width 67 height 15
click at [948, 527] on button "Yes / OK" at bounding box center [954, 521] width 67 height 15
click at [942, 546] on button "Yes / OK" at bounding box center [954, 543] width 67 height 15
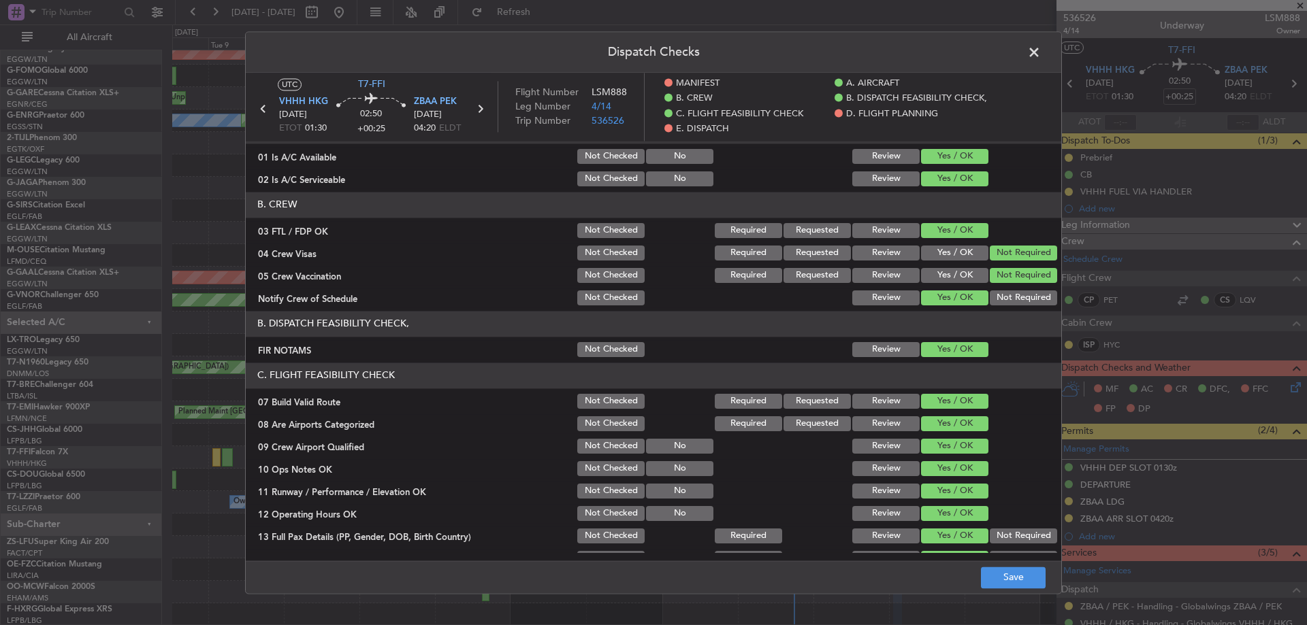
scroll to position [204, 0]
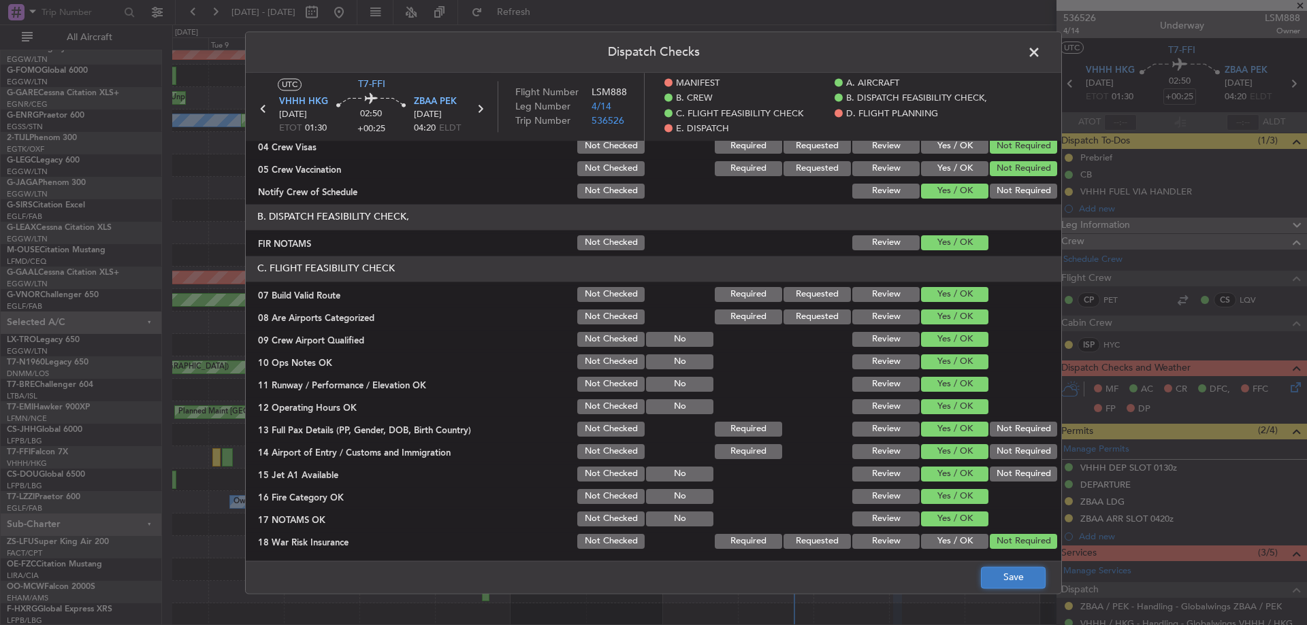
click at [1019, 576] on button "Save" at bounding box center [1013, 578] width 65 height 22
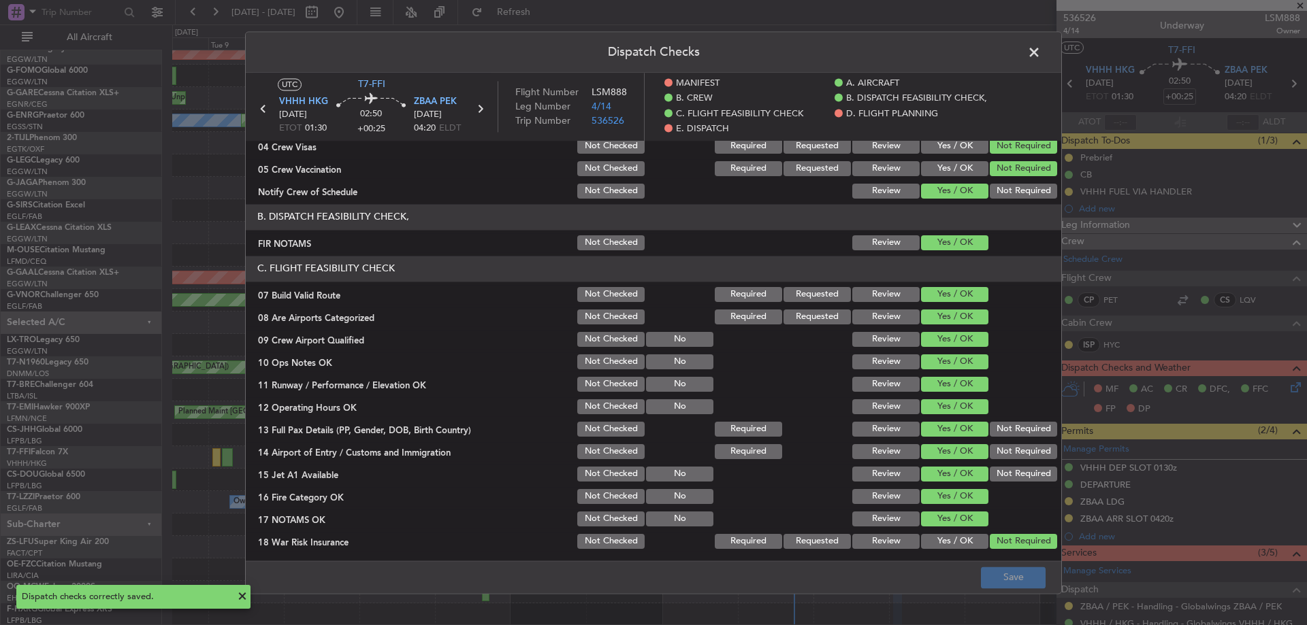
click at [1040, 52] on span at bounding box center [1040, 55] width 0 height 27
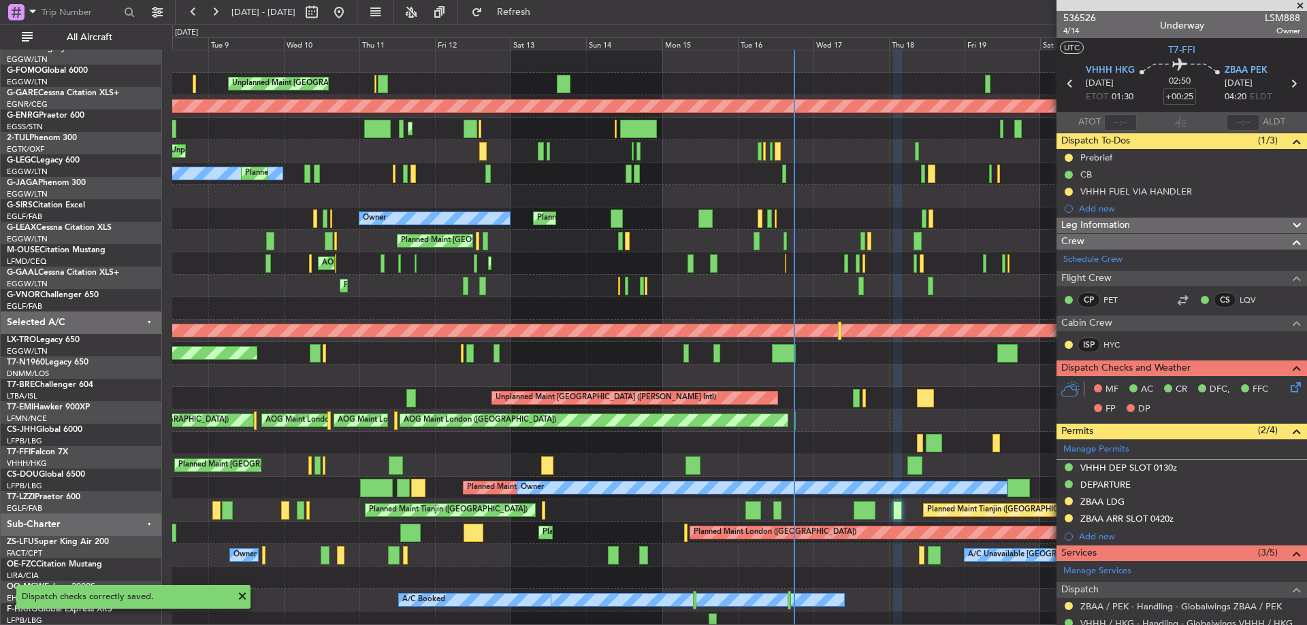
scroll to position [0, 0]
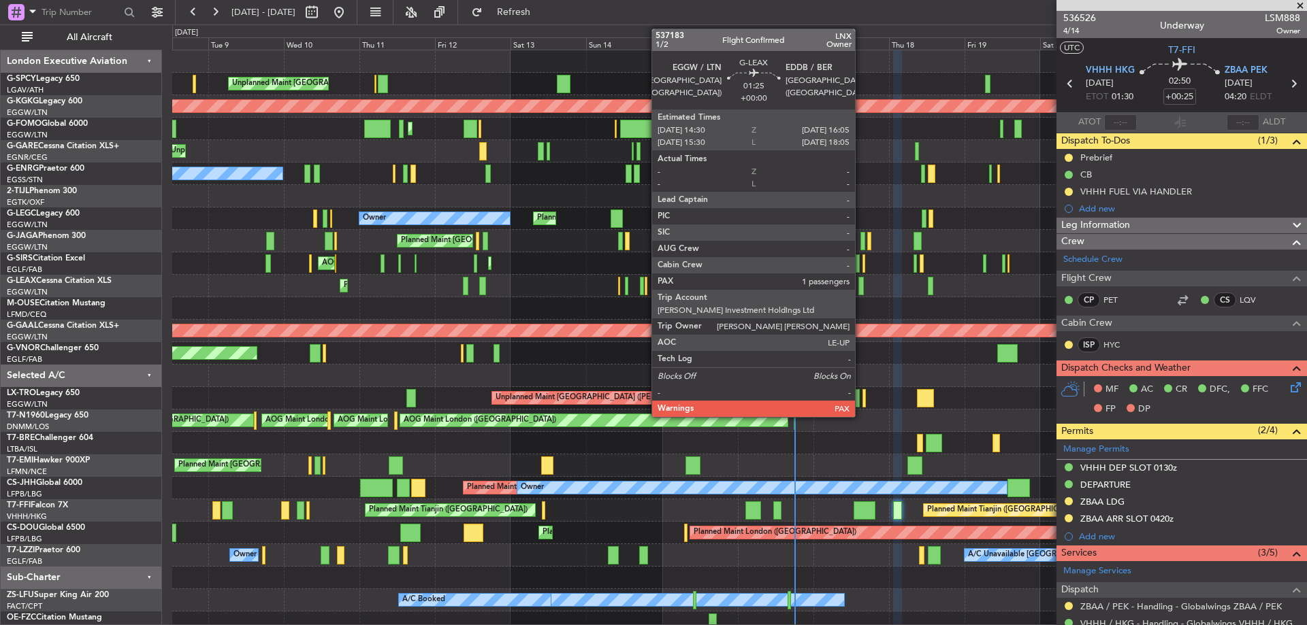
click at [861, 286] on div at bounding box center [860, 286] width 5 height 18
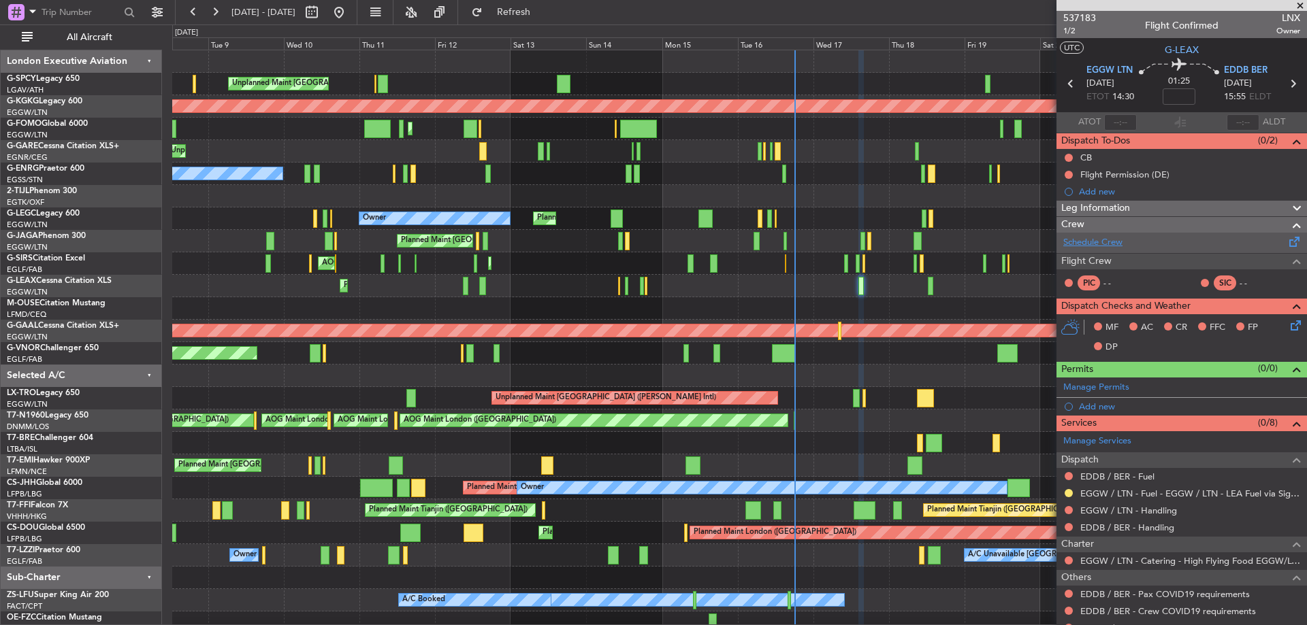
click at [1119, 237] on link "Schedule Crew" at bounding box center [1092, 243] width 59 height 14
click at [536, 7] on button "Refresh" at bounding box center [506, 12] width 82 height 22
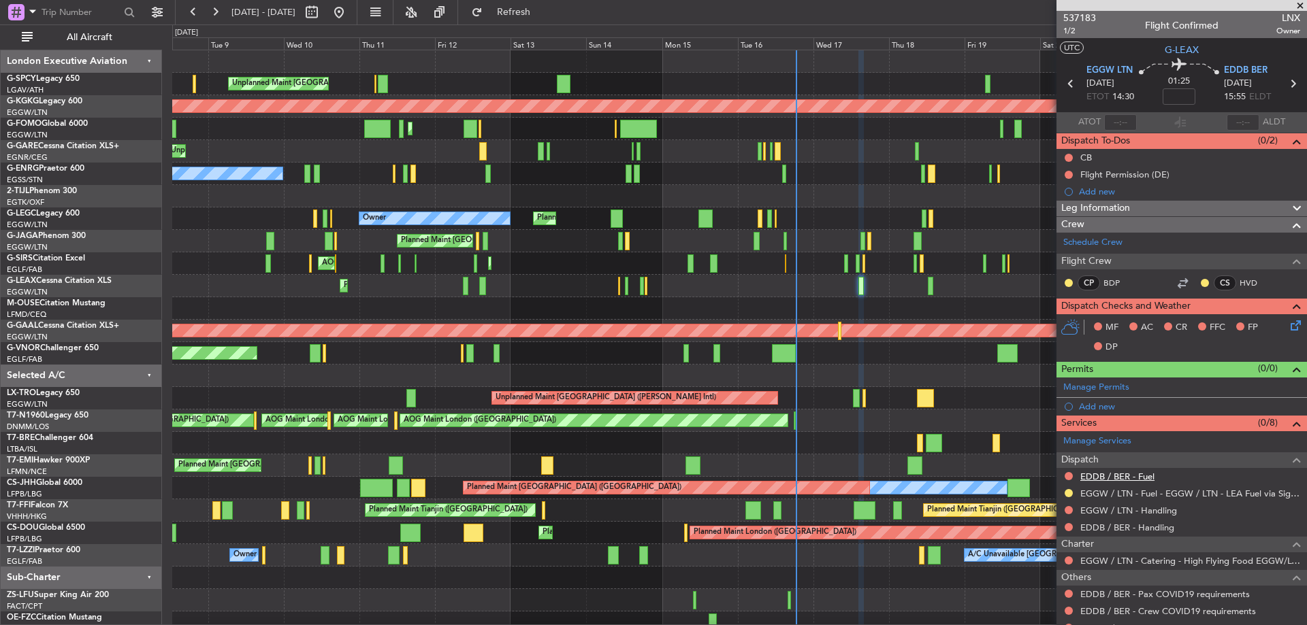
click at [1116, 471] on link "EDDB / BER - Fuel" at bounding box center [1117, 477] width 74 height 12
click at [1149, 510] on link "EGGW / LTN - Handling" at bounding box center [1128, 511] width 97 height 12
click at [528, 14] on button "Refresh" at bounding box center [506, 12] width 82 height 22
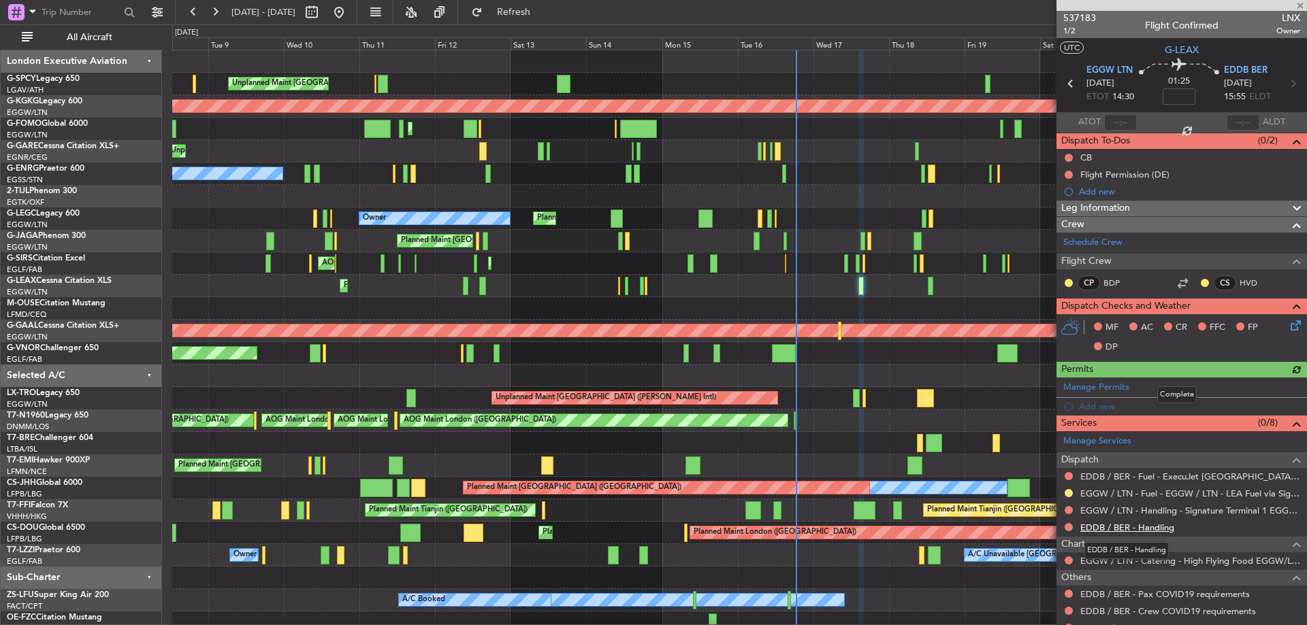
click at [1160, 525] on link "EDDB / BER - Handling" at bounding box center [1127, 528] width 94 height 12
click at [1144, 525] on link "EDDB / BER - Handling" at bounding box center [1127, 528] width 94 height 12
click at [542, 8] on span "Refresh" at bounding box center [513, 12] width 57 height 10
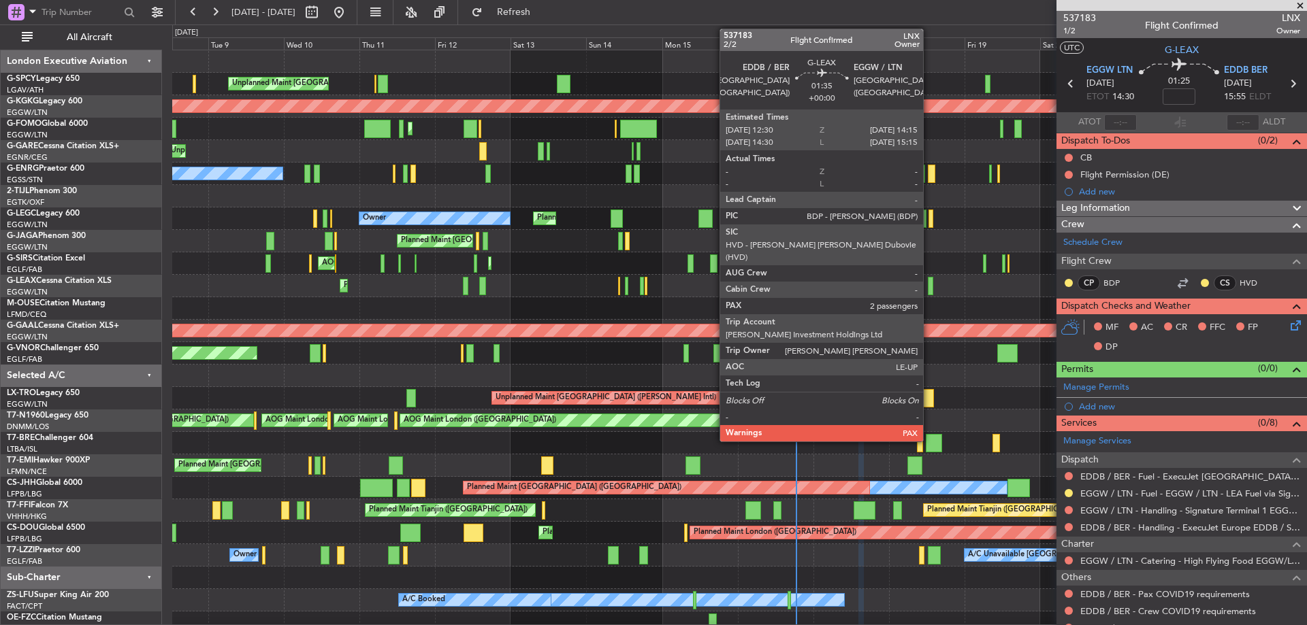
click at [929, 285] on div at bounding box center [930, 286] width 6 height 18
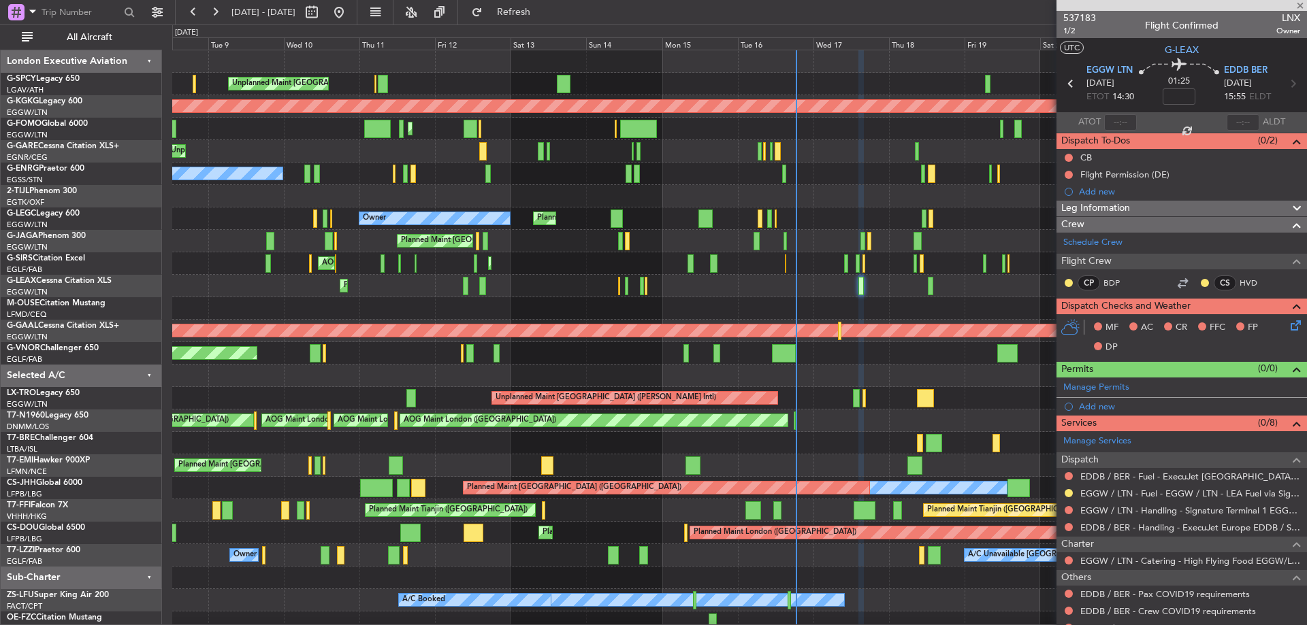
type input "2"
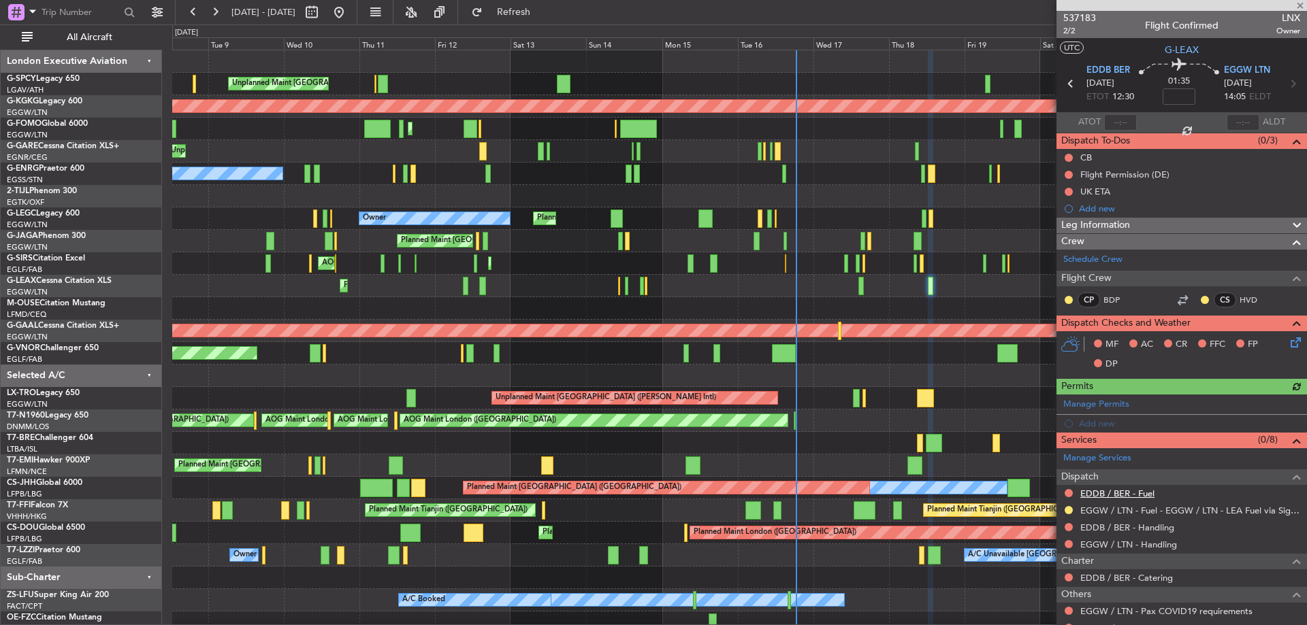
click at [1125, 490] on link "EDDB / BER - Fuel" at bounding box center [1117, 494] width 74 height 12
click at [1135, 519] on div "EDDB / BER - Handling" at bounding box center [1181, 527] width 250 height 17
click at [1130, 528] on link "EDDB / BER - Handling" at bounding box center [1127, 528] width 94 height 12
click at [542, 14] on span "Refresh" at bounding box center [513, 12] width 57 height 10
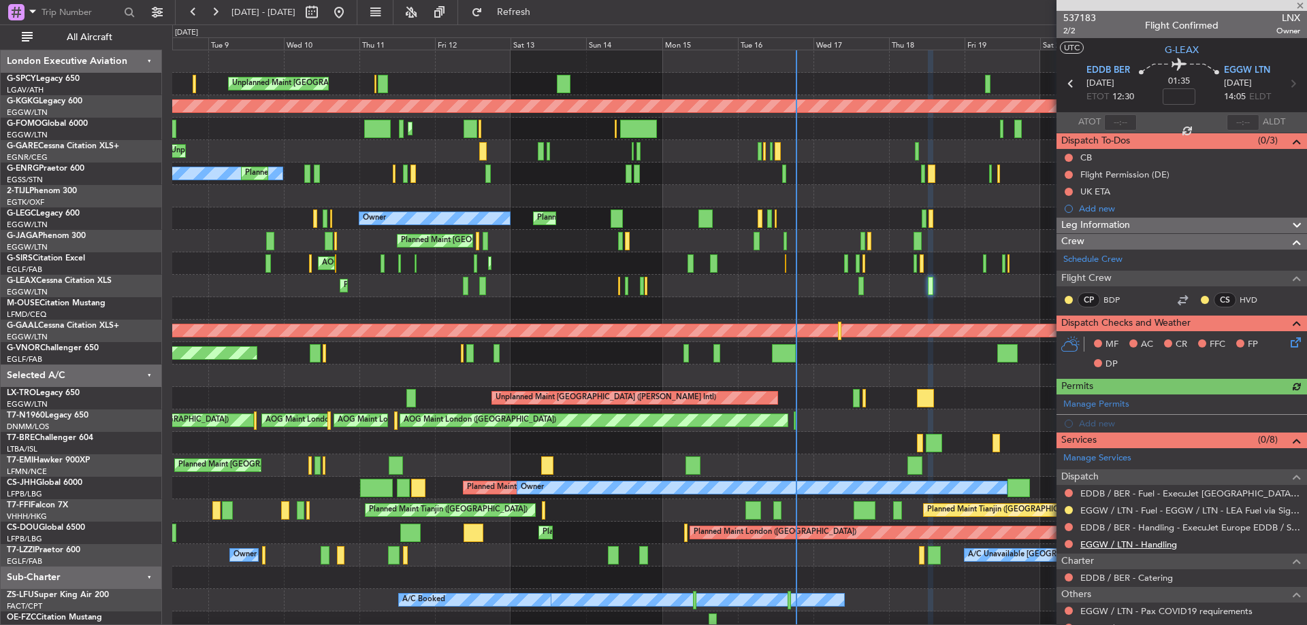
click at [1151, 546] on link "EGGW / LTN - Handling" at bounding box center [1128, 545] width 97 height 12
click at [523, 9] on button "Refresh" at bounding box center [506, 12] width 82 height 22
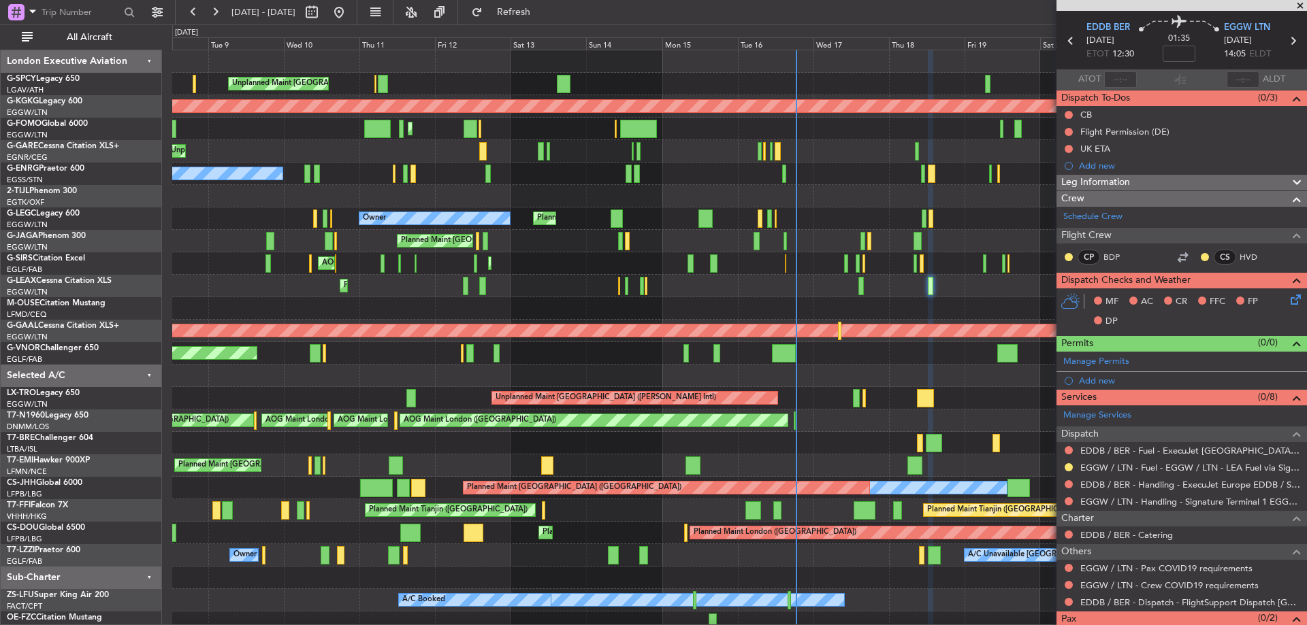
scroll to position [84, 0]
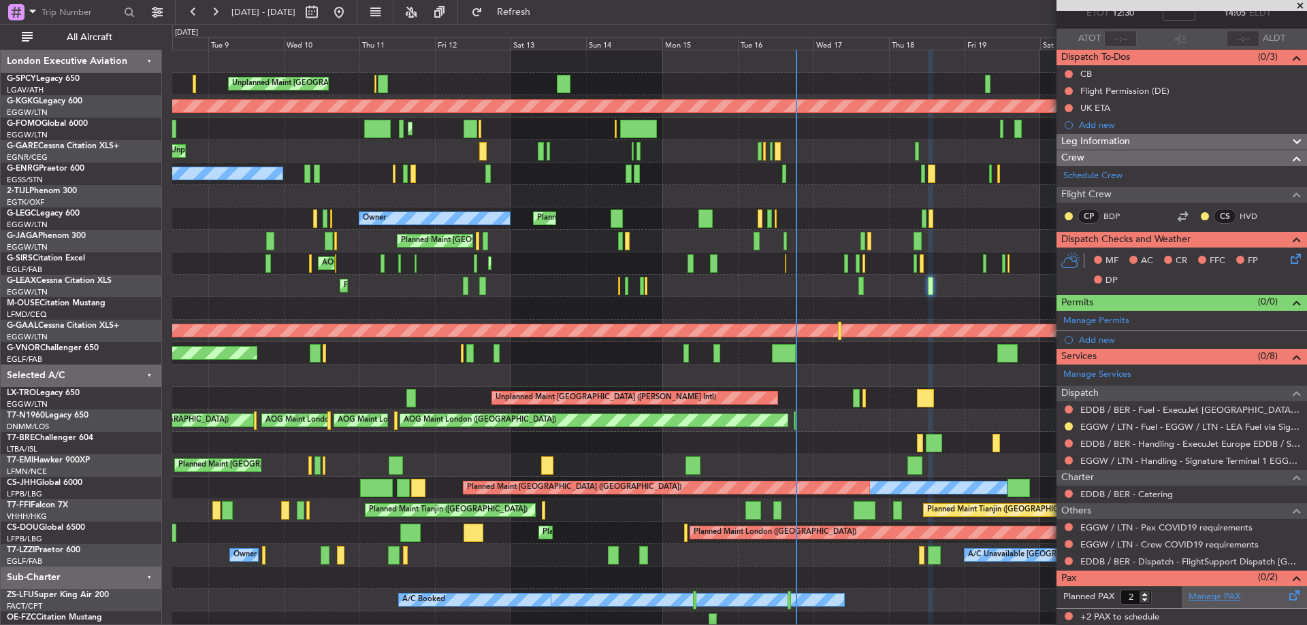
click at [1221, 596] on link "Manage PAX" at bounding box center [1214, 598] width 52 height 14
click at [531, 6] on button "Refresh" at bounding box center [506, 12] width 82 height 22
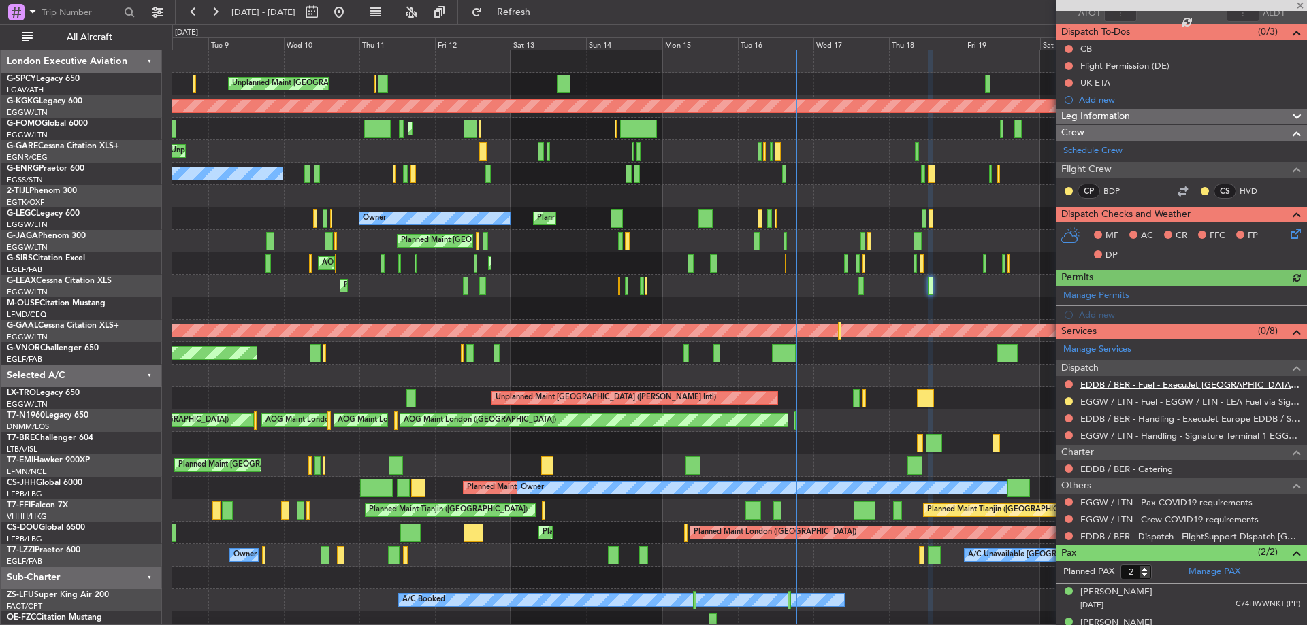
scroll to position [128, 0]
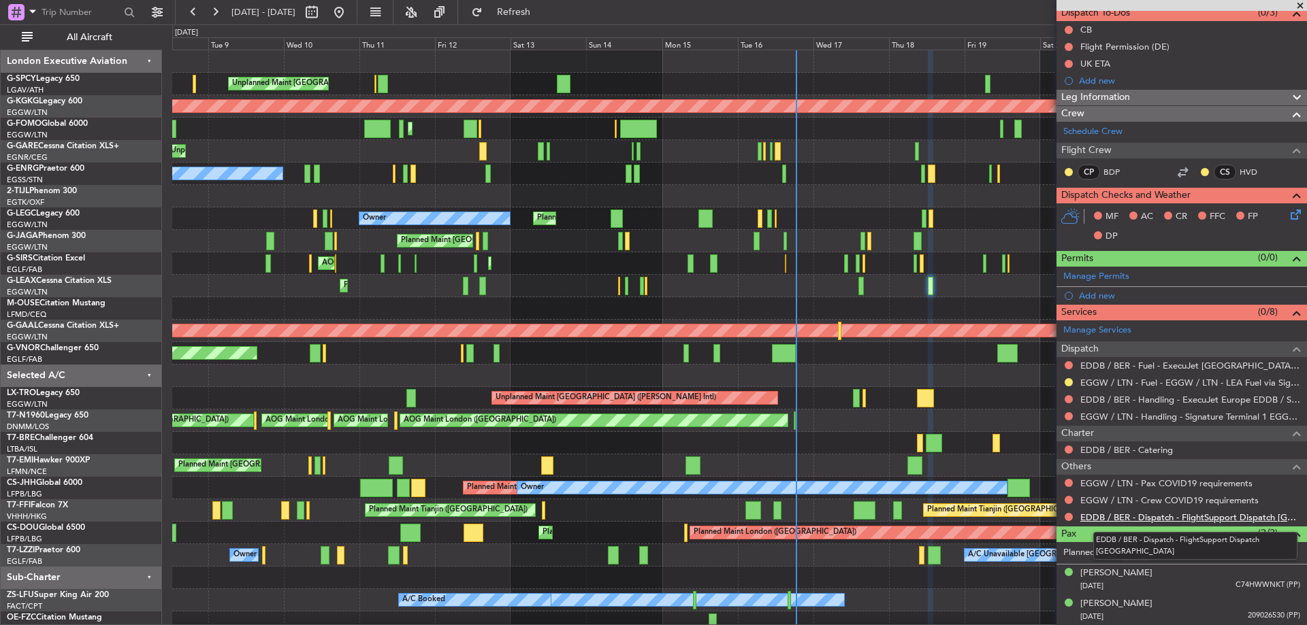
click at [1252, 514] on link "EDDB / BER - Dispatch - FlightSupport Dispatch [GEOGRAPHIC_DATA]" at bounding box center [1190, 518] width 220 height 12
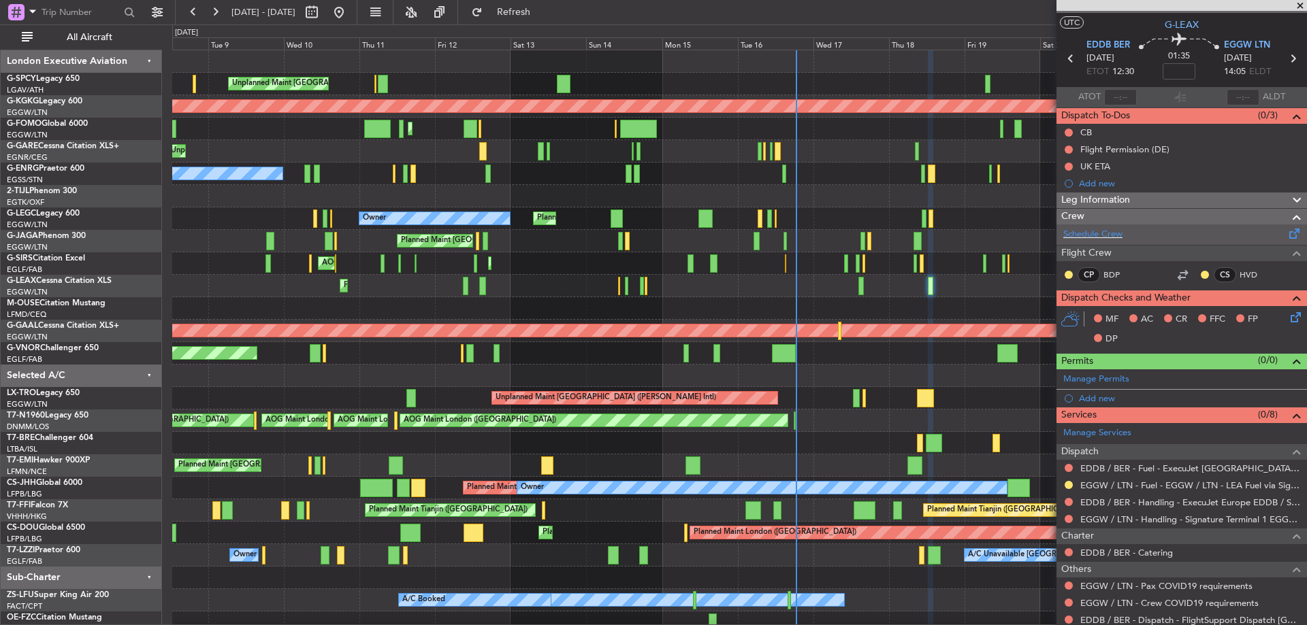
scroll to position [0, 0]
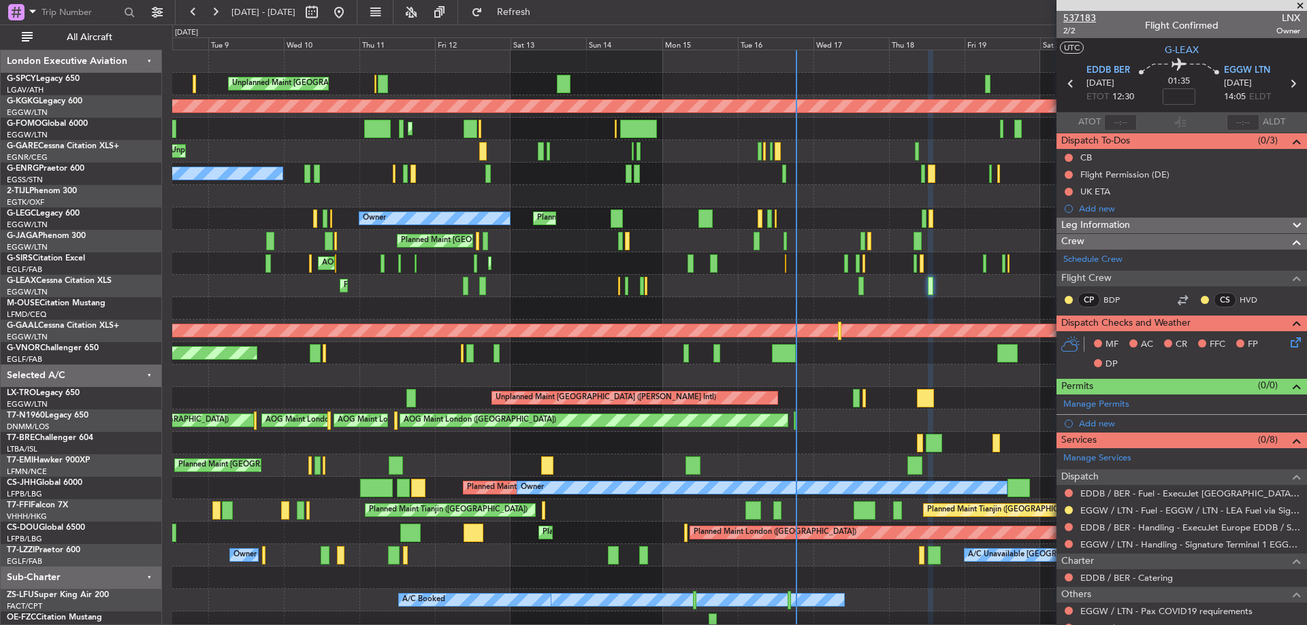
click at [1089, 16] on span "537183" at bounding box center [1079, 18] width 33 height 14
click at [546, 18] on button "Refresh" at bounding box center [506, 12] width 82 height 22
drag, startPoint x: 1238, startPoint y: 454, endPoint x: 1238, endPoint y: 580, distance: 126.6
click at [1238, 580] on div "EDDB / BER - Catering" at bounding box center [1181, 578] width 250 height 17
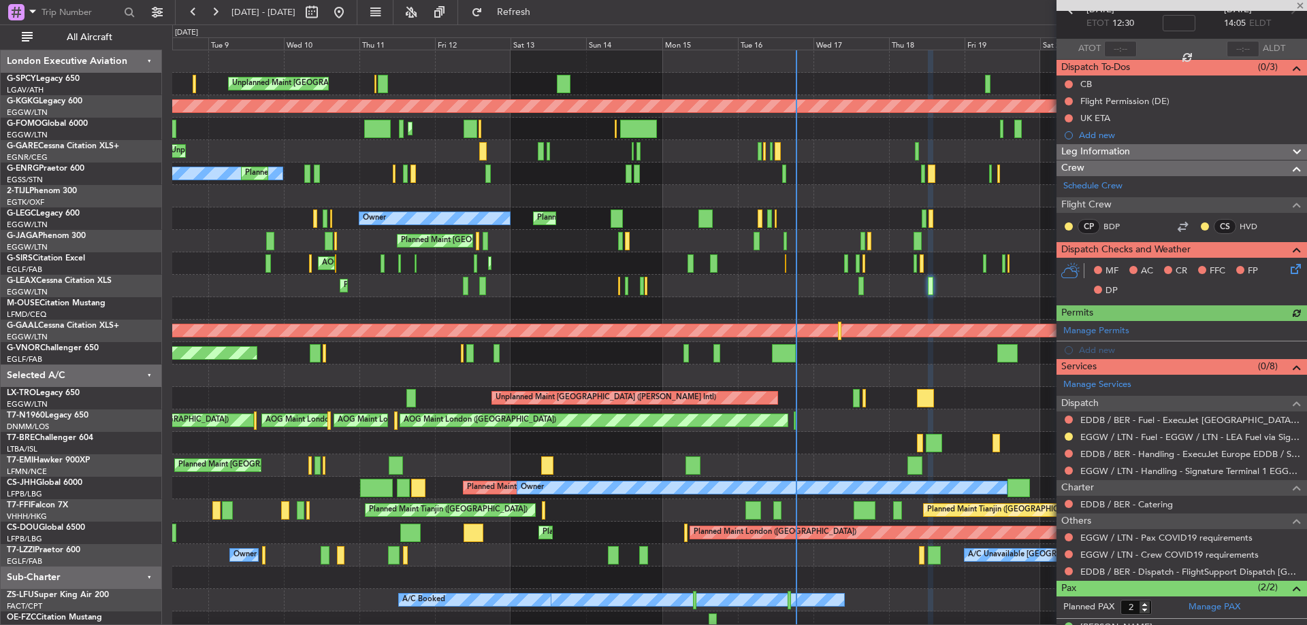
scroll to position [128, 0]
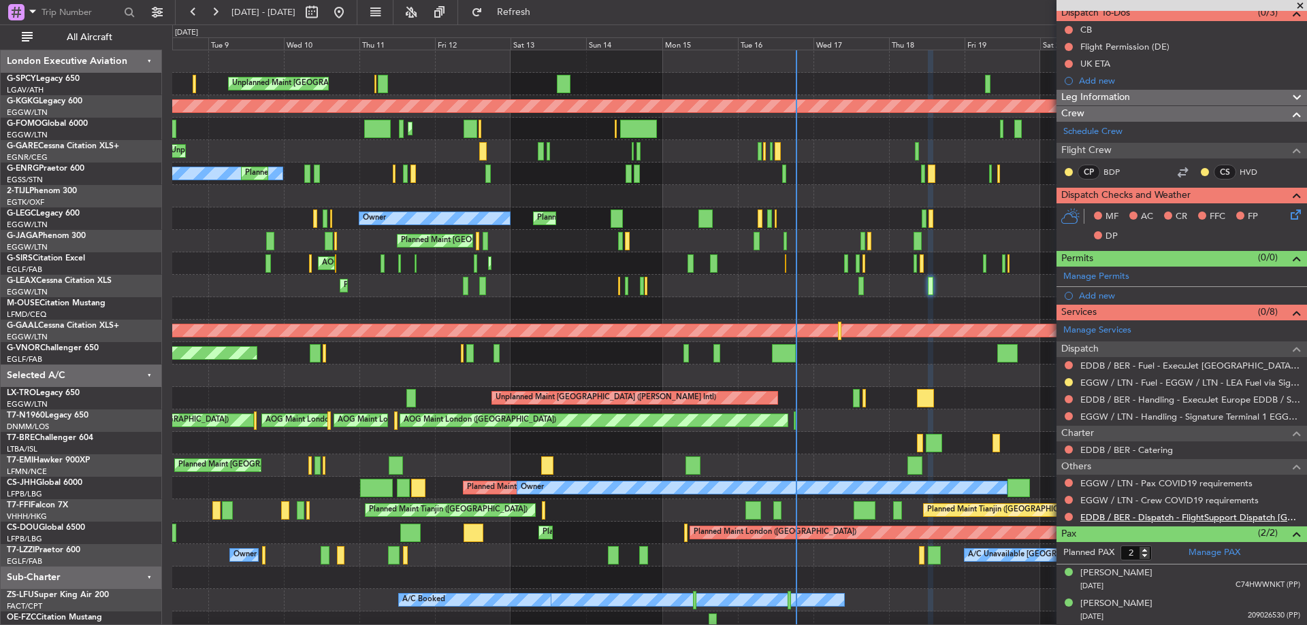
click at [1251, 515] on link "EDDB / BER - Dispatch - FlightSupport Dispatch [GEOGRAPHIC_DATA]" at bounding box center [1190, 518] width 220 height 12
click at [521, 11] on button "Refresh" at bounding box center [506, 12] width 82 height 22
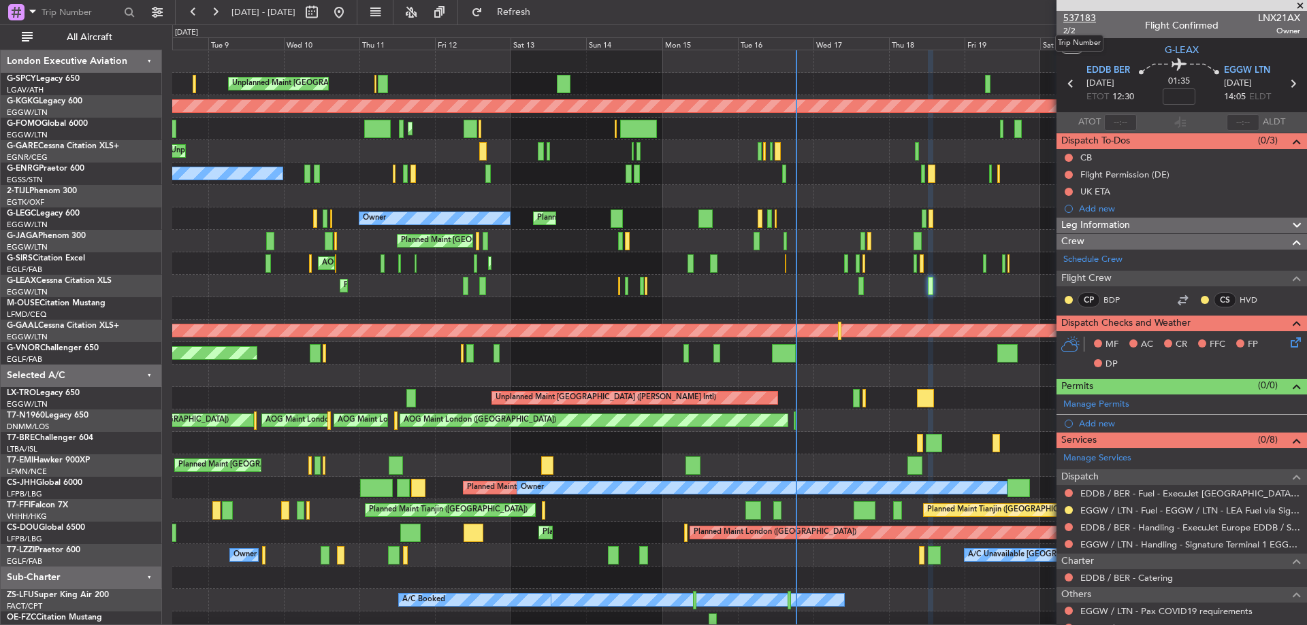
click at [1086, 17] on span "537183" at bounding box center [1079, 18] width 33 height 14
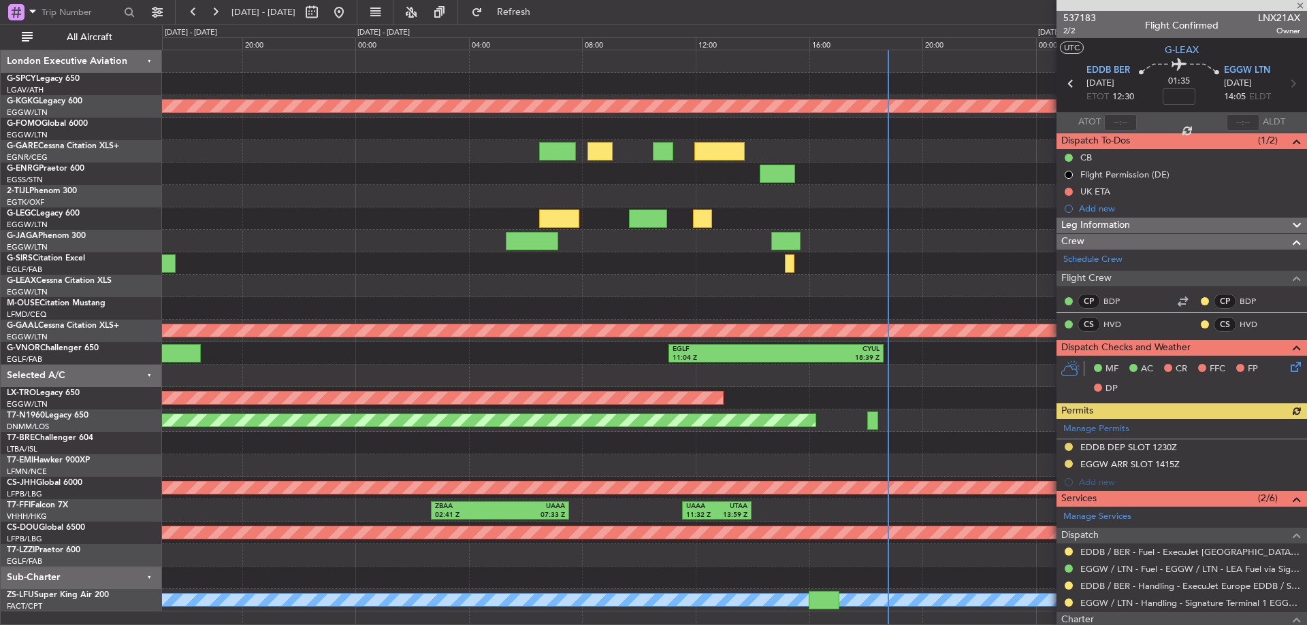
type input "+00:10"
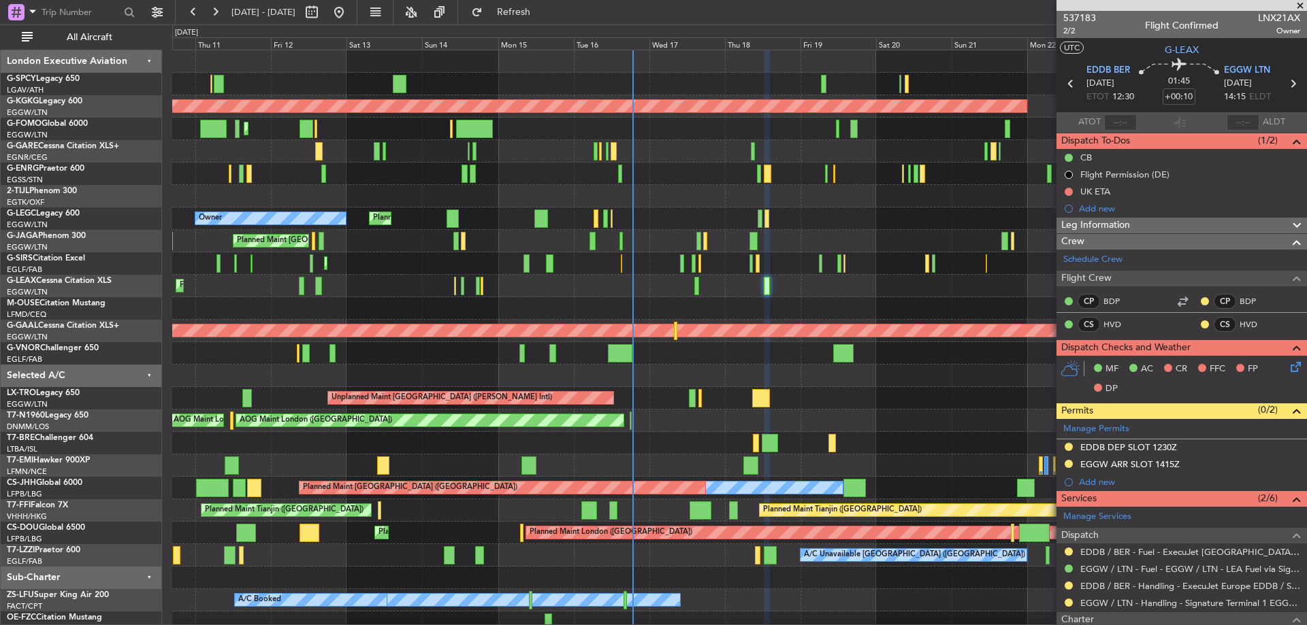
click at [766, 263] on div "Unplanned Maint [GEOGRAPHIC_DATA] ([PERSON_NAME] Intl) AOG Maint [GEOGRAPHIC_DA…" at bounding box center [739, 364] width 1134 height 629
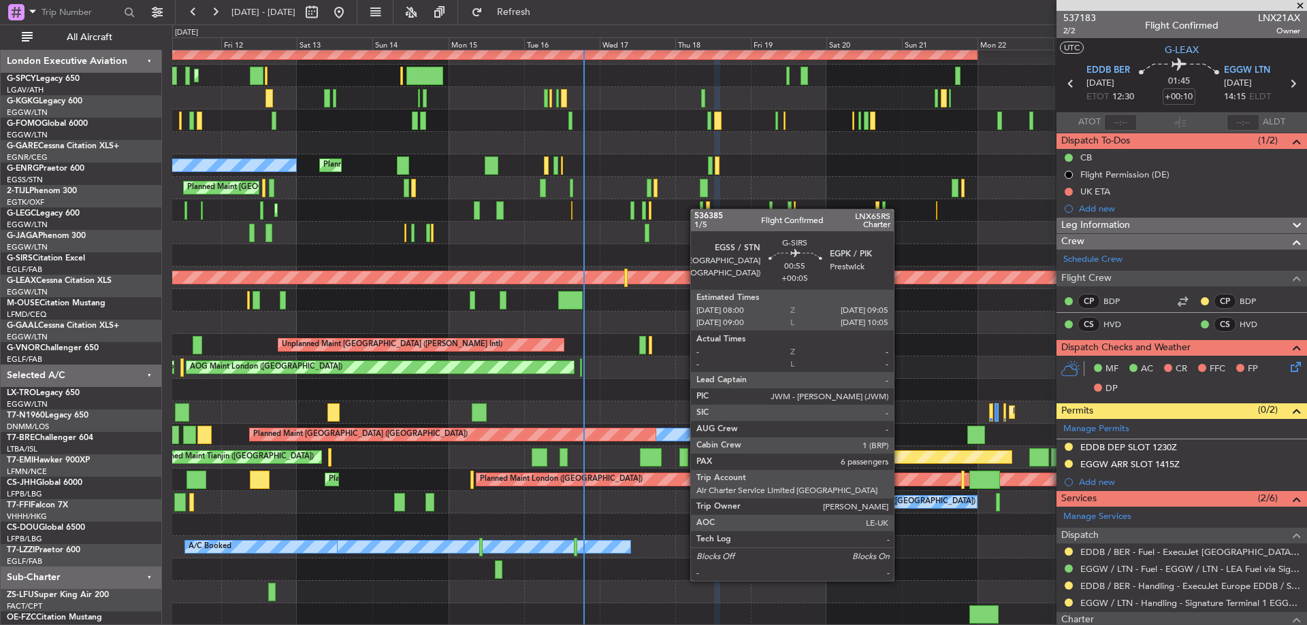
scroll to position [53, 0]
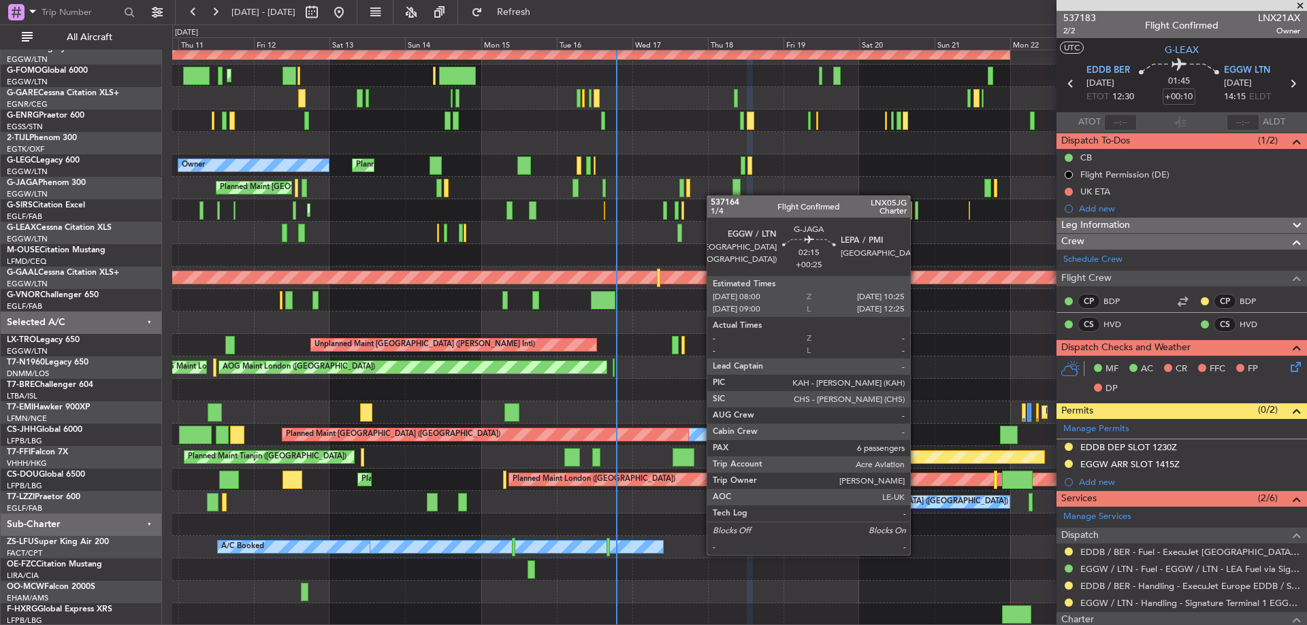
click at [730, 182] on div "Unplanned Maint [GEOGRAPHIC_DATA] ([PERSON_NAME] Intl) AOG Maint [GEOGRAPHIC_DA…" at bounding box center [739, 311] width 1134 height 629
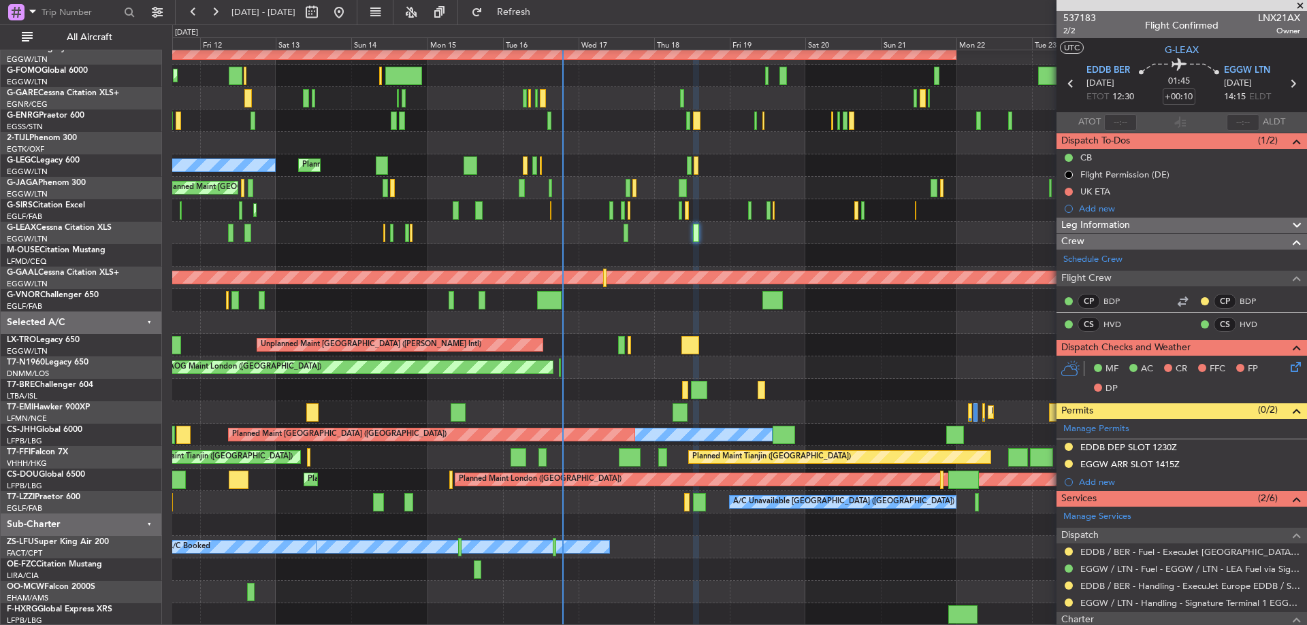
click at [1298, 2] on span at bounding box center [1300, 6] width 14 height 12
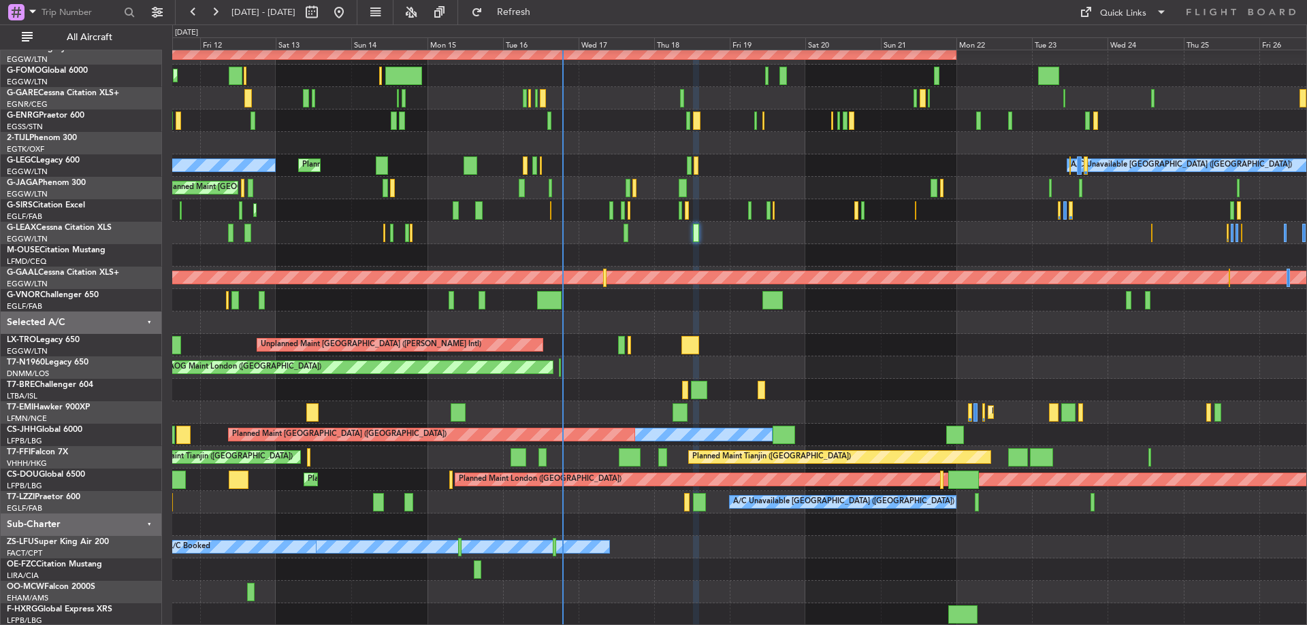
type input "0"
click at [1143, 7] on div "Quick Links" at bounding box center [1123, 14] width 46 height 14
click at [1192, 19] on div at bounding box center [653, 312] width 1307 height 625
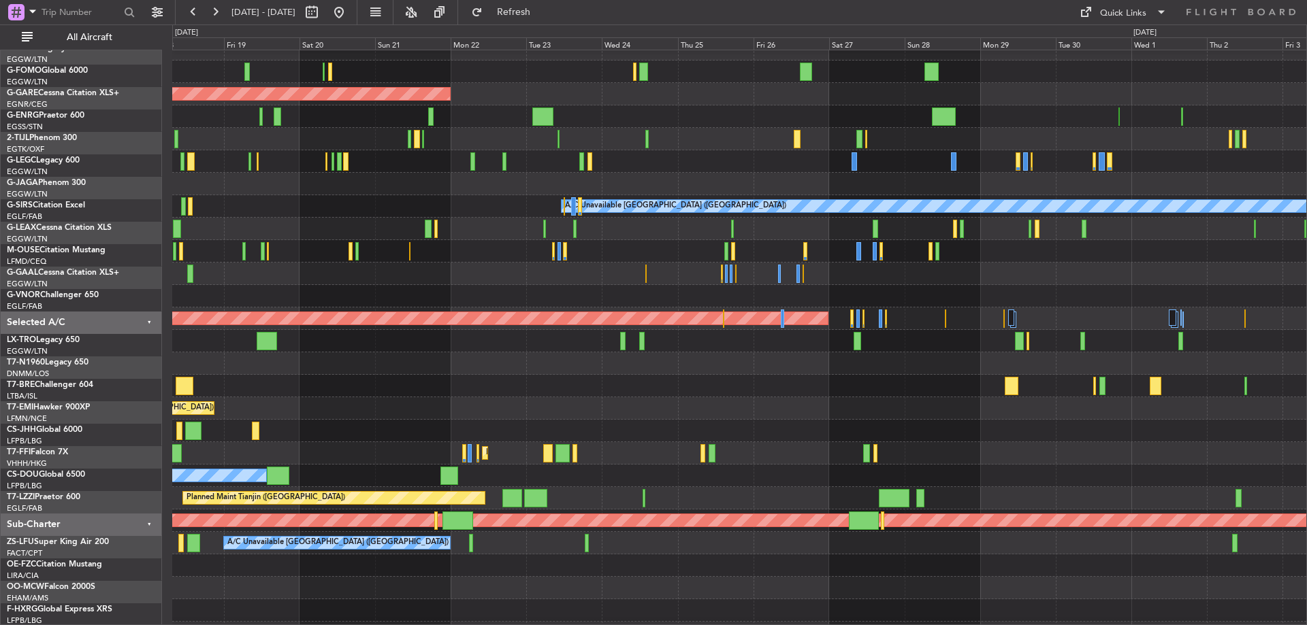
scroll to position [7, 0]
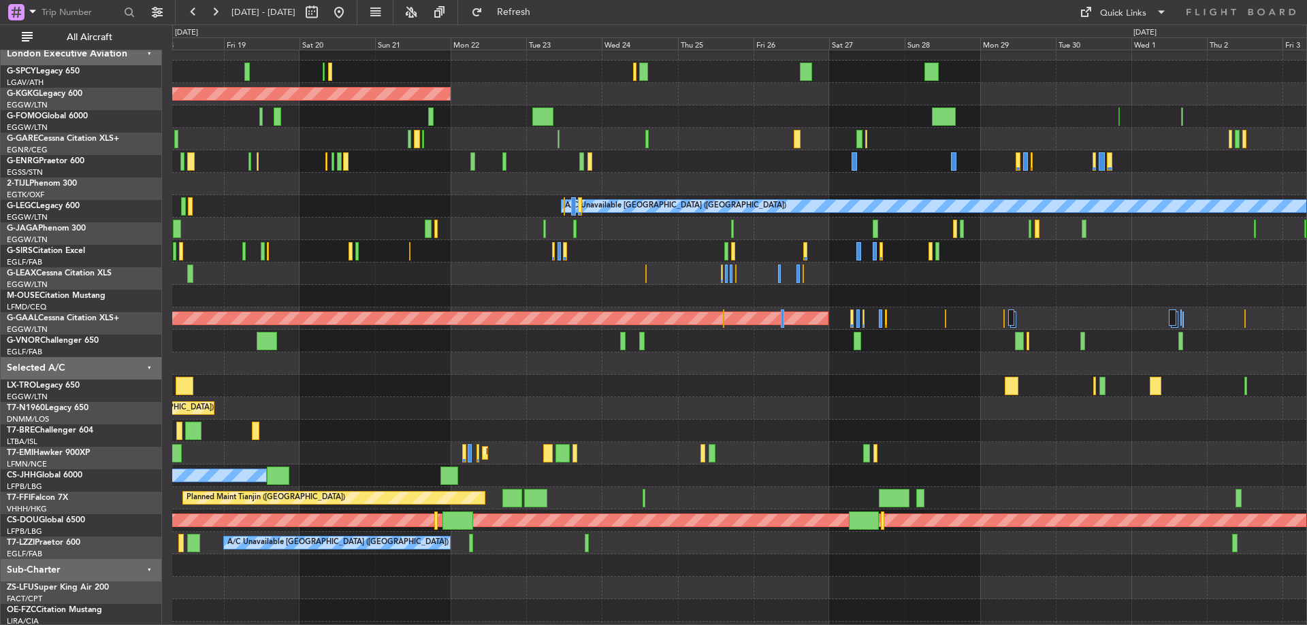
click at [480, 367] on div at bounding box center [739, 363] width 1134 height 22
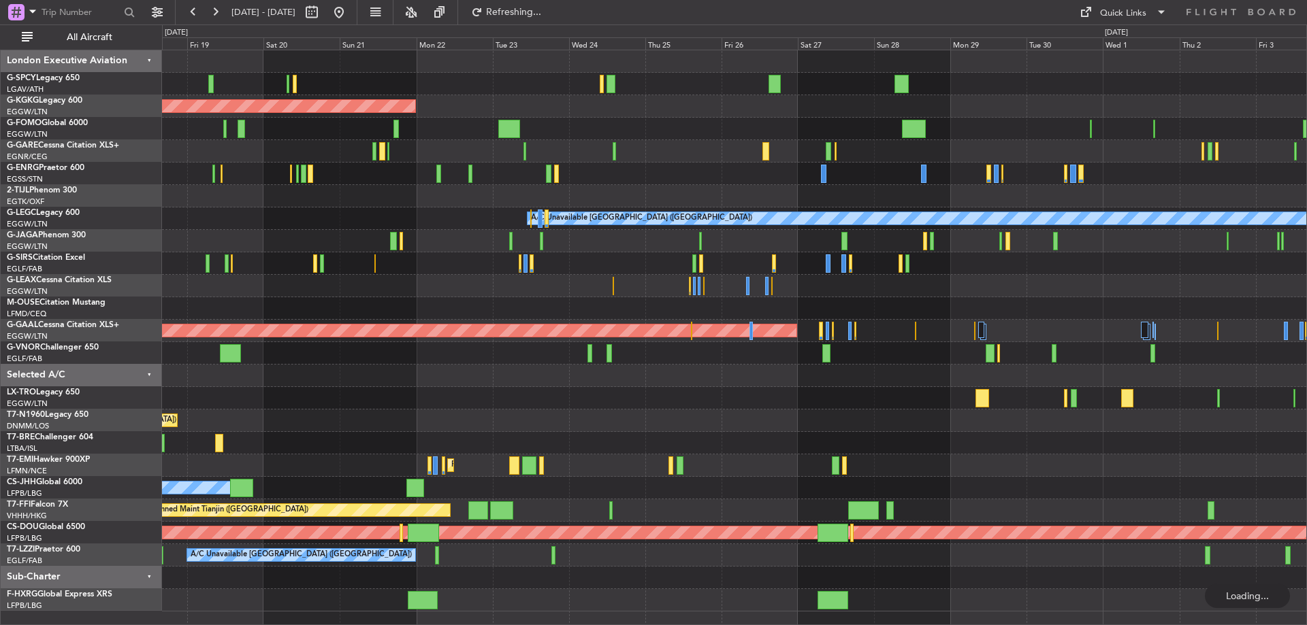
scroll to position [0, 0]
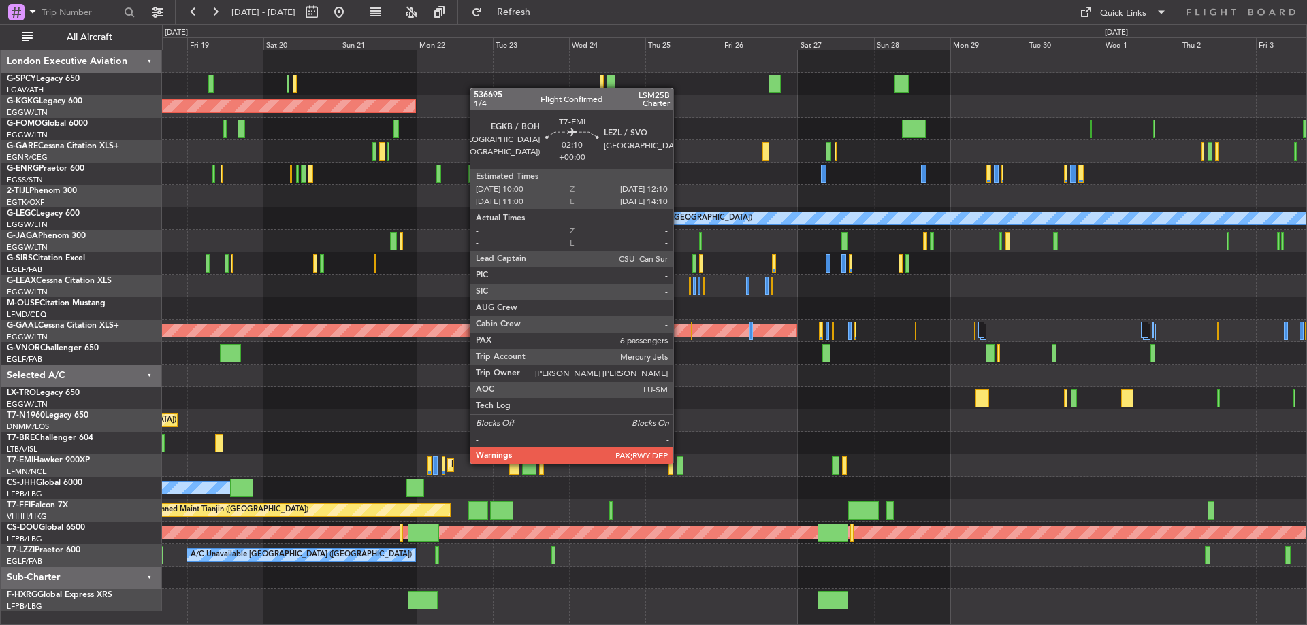
click at [679, 463] on div at bounding box center [679, 466] width 7 height 18
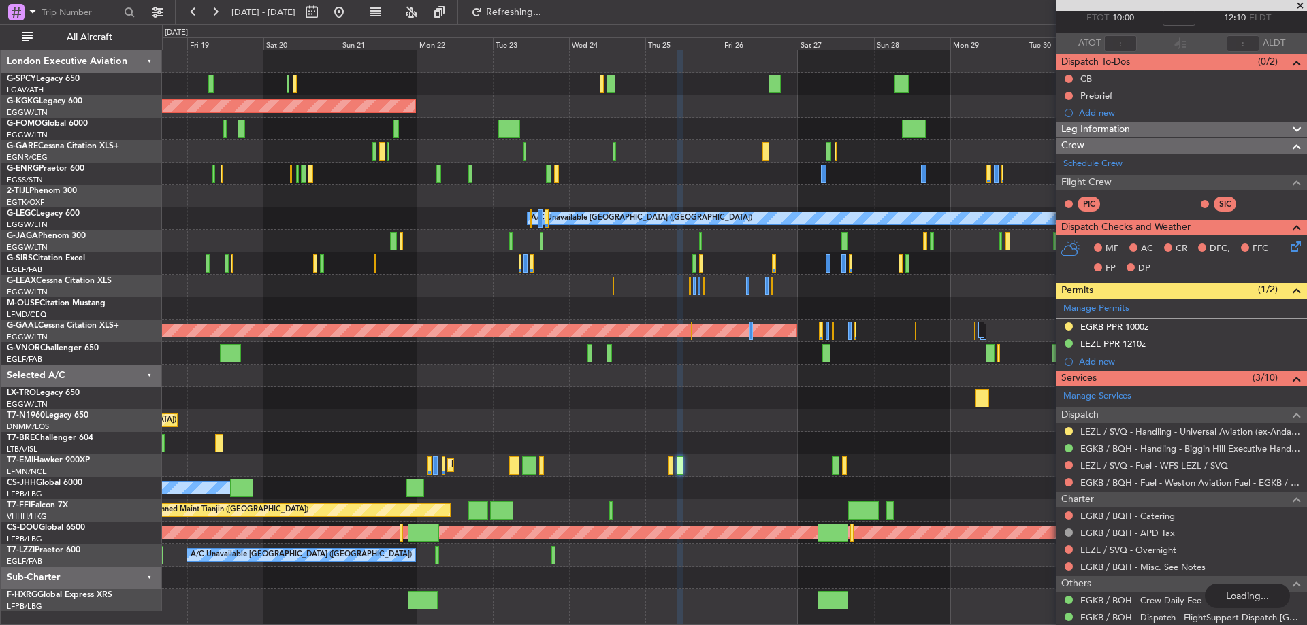
scroll to position [152, 0]
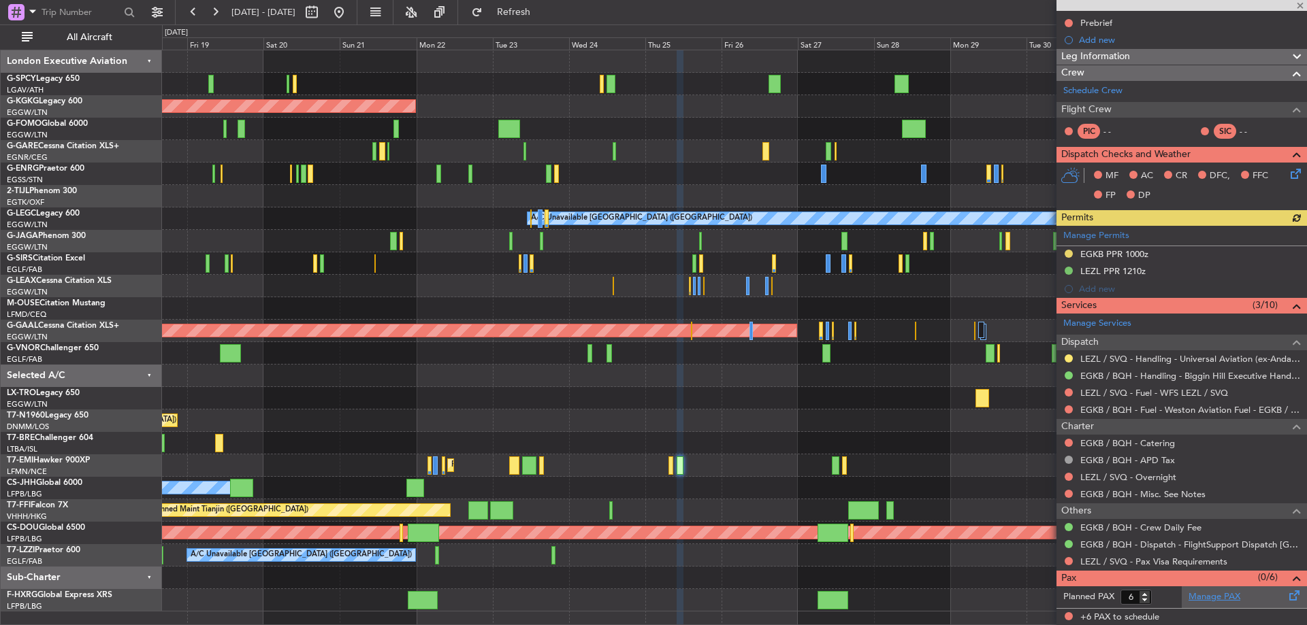
click at [1211, 594] on link "Manage PAX" at bounding box center [1214, 598] width 52 height 14
click at [538, 6] on button "Refresh" at bounding box center [506, 12] width 82 height 22
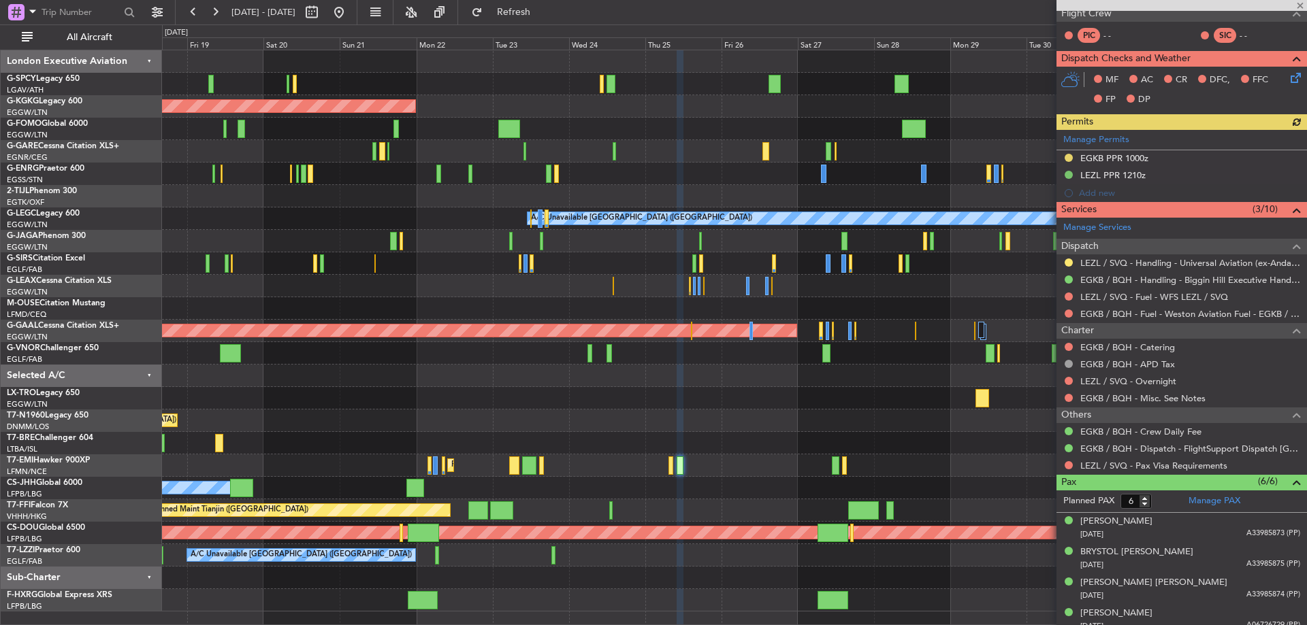
scroll to position [182, 0]
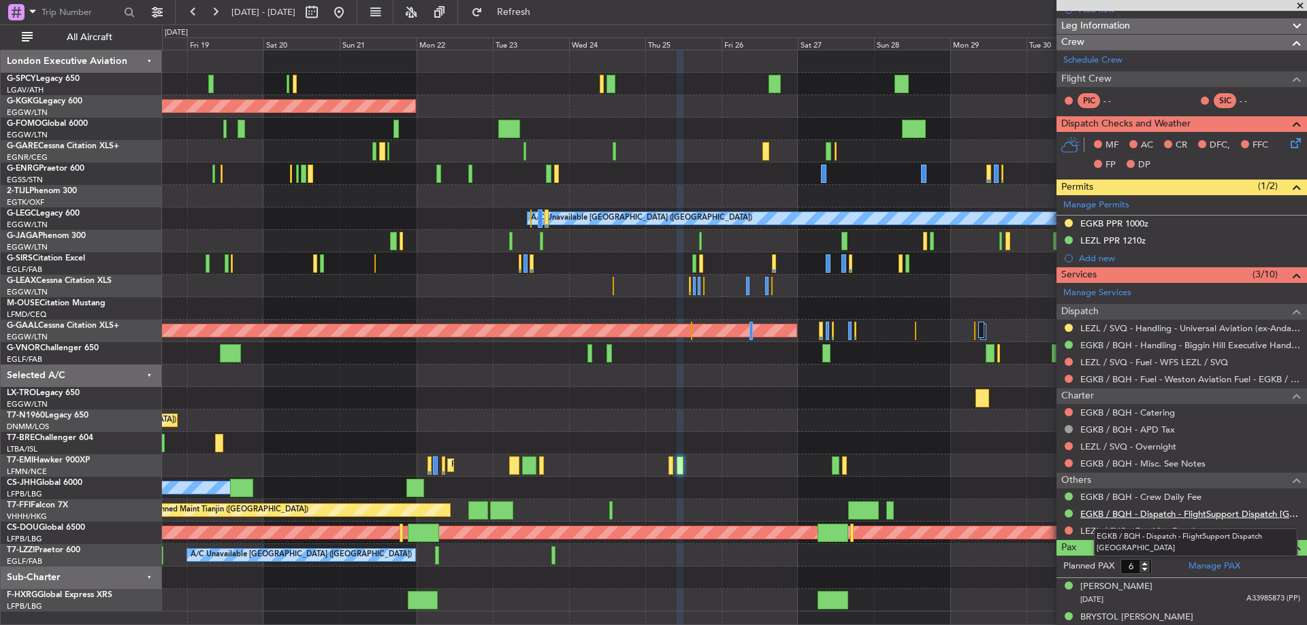
click at [1179, 511] on link "EGKB / BQH - Dispatch - FlightSupport Dispatch [GEOGRAPHIC_DATA]" at bounding box center [1190, 514] width 220 height 12
click at [542, 16] on span "Refresh" at bounding box center [513, 12] width 57 height 10
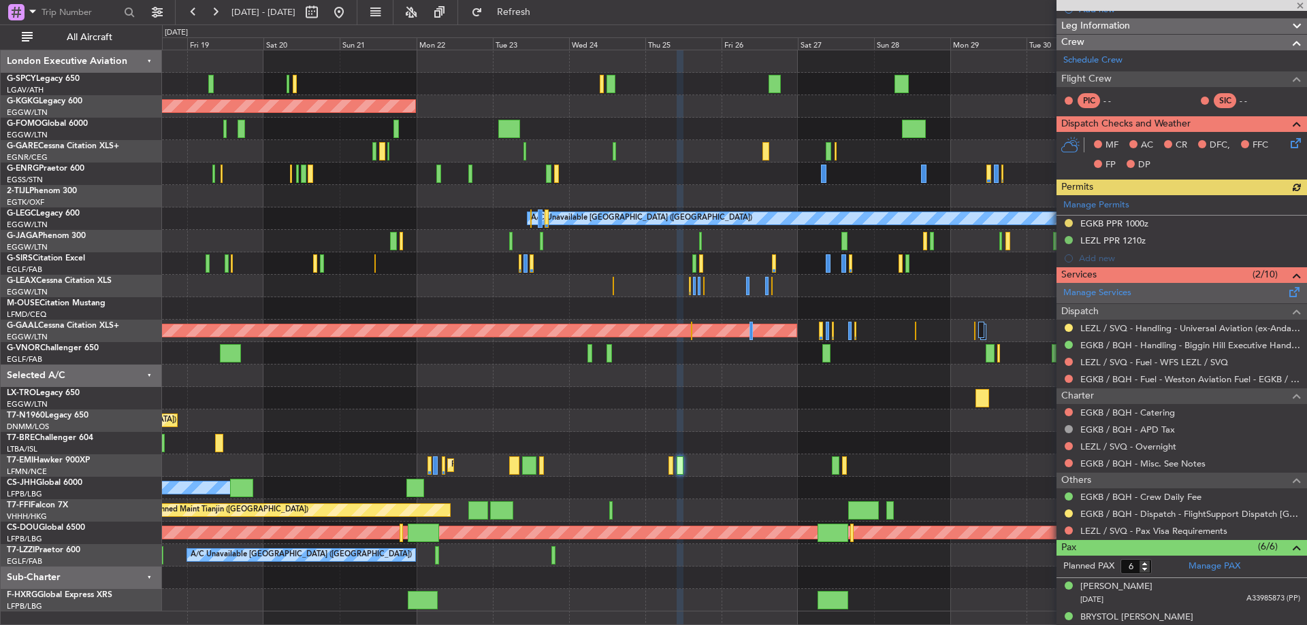
scroll to position [0, 0]
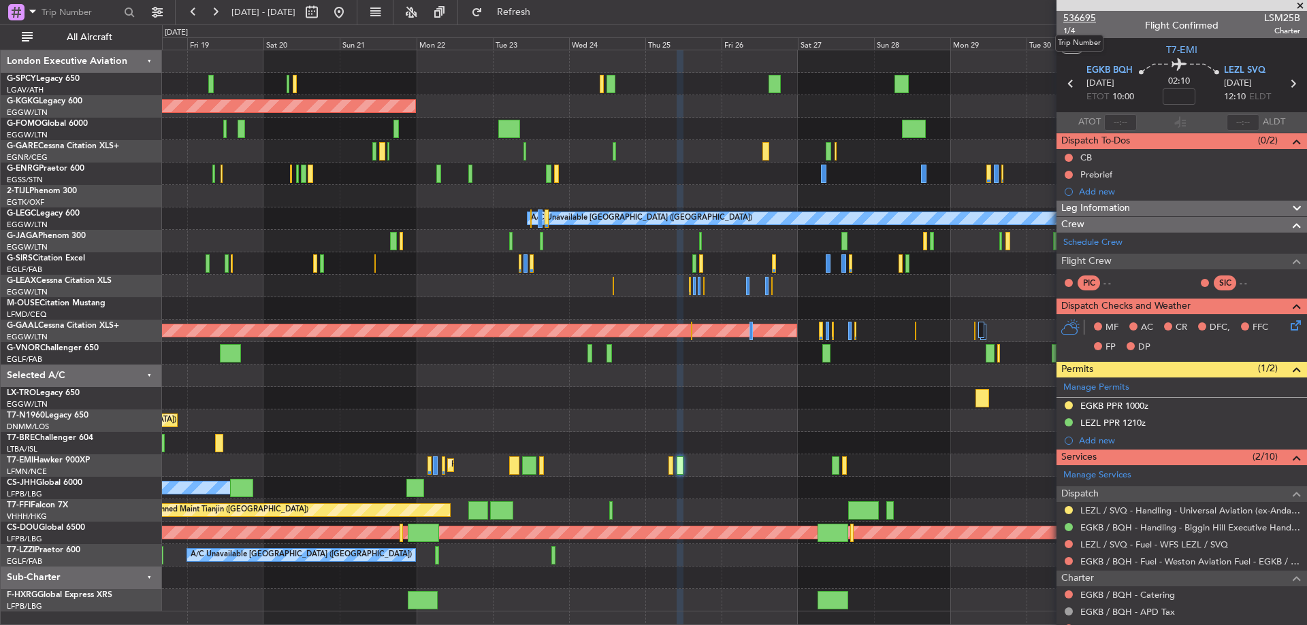
click at [1079, 16] on span "536695" at bounding box center [1079, 18] width 33 height 14
click at [542, 7] on span "Refresh" at bounding box center [513, 12] width 57 height 10
